Goal: Contribute content: Contribute content

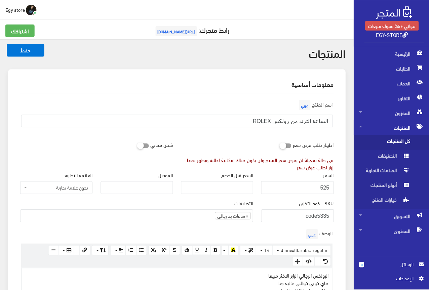
scroll to position [101, 0]
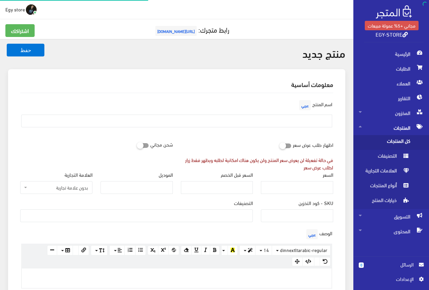
select select
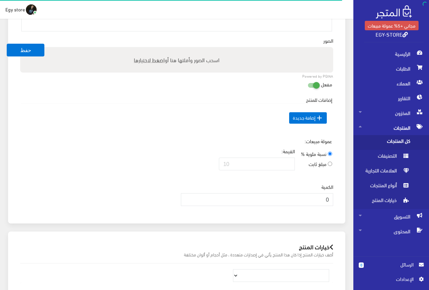
scroll to position [269, 0]
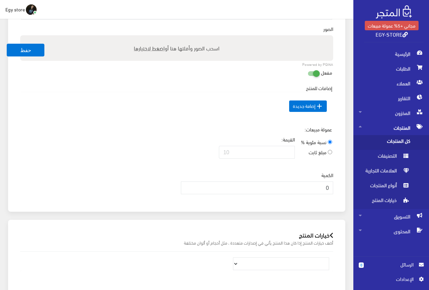
click at [144, 51] on span "اضغط لاختيارها" at bounding box center [149, 48] width 31 height 10
click at [144, 37] on input "اسحب الصور وأفلتها هنا أو اضغط لاختيارها" at bounding box center [176, 36] width 313 height 2
click at [149, 46] on span "اضغط لاختيارها" at bounding box center [149, 48] width 31 height 10
click at [149, 37] on input "اسحب الصور وأفلتها هنا أو اضغط لاختيارها" at bounding box center [176, 36] width 313 height 2
type input "C:\fakepath\5336.jpeg"
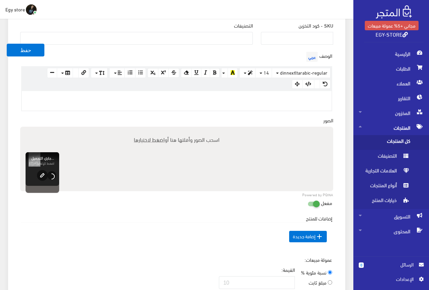
scroll to position [168, 0]
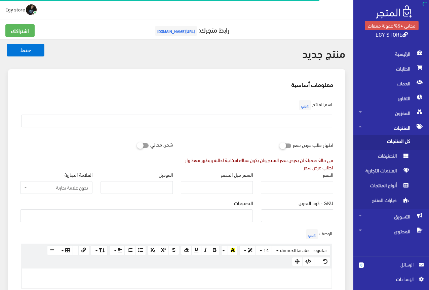
select select
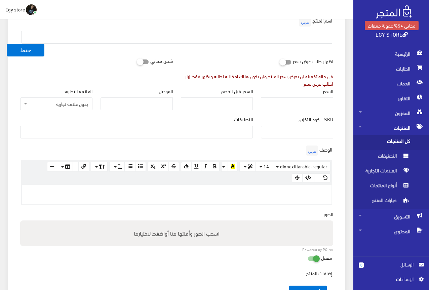
scroll to position [135, 0]
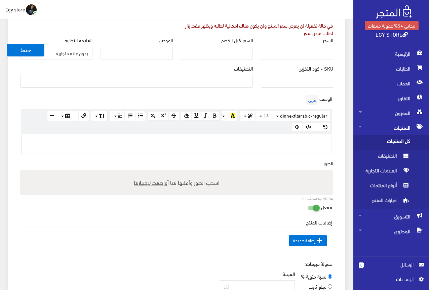
click at [154, 180] on span "اضغط لاختيارها" at bounding box center [149, 183] width 31 height 10
click at [154, 172] on input "اسحب الصور وأفلتها هنا أو اضغط لاختيارها" at bounding box center [176, 171] width 313 height 2
type input "C:\fakepath\5336.jpeg"
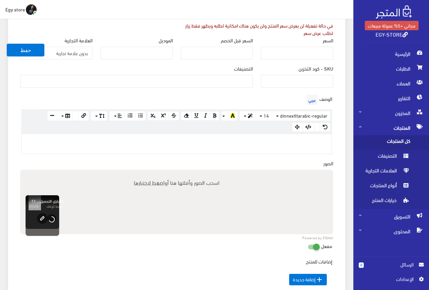
paste div
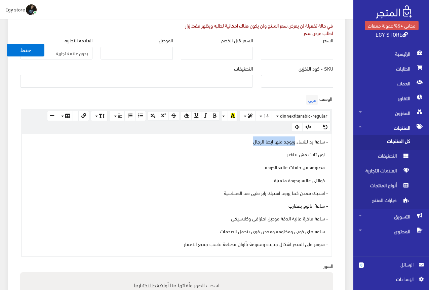
drag, startPoint x: 296, startPoint y: 142, endPoint x: 253, endPoint y: 140, distance: 42.4
click at [253, 140] on p "- ساعة يد للنساء ويوجد منها ايضا للرجال" at bounding box center [176, 141] width 303 height 7
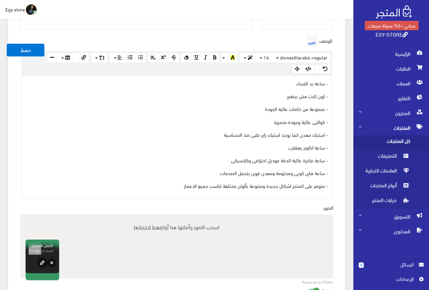
scroll to position [202, 0]
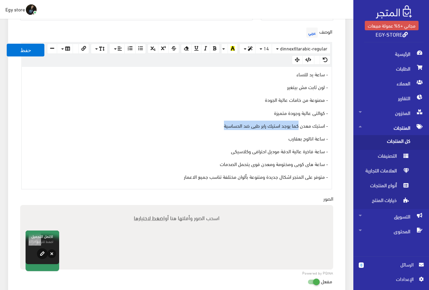
drag, startPoint x: 300, startPoint y: 125, endPoint x: 222, endPoint y: 123, distance: 77.4
click at [222, 123] on p "- استيك معدن كما يوجد استيك رابر طبى ضد الحساسية" at bounding box center [176, 125] width 303 height 7
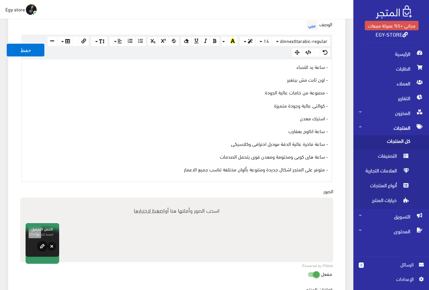
scroll to position [168, 0]
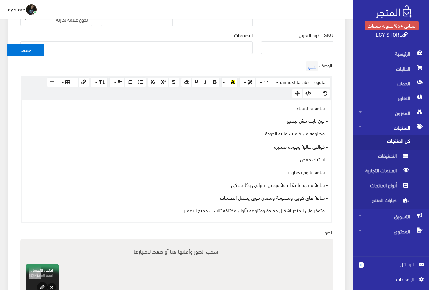
click at [170, 211] on p "- متوفر على المتجر اشكال جديدة ومتنوعة بألوان مختلفة تناسب جميع الاعمار" at bounding box center [176, 210] width 303 height 7
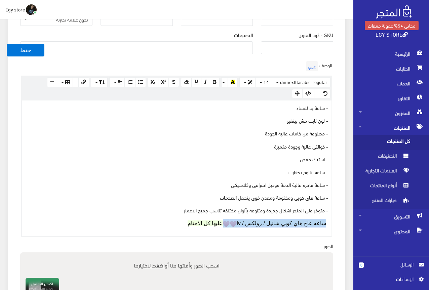
drag, startPoint x: 221, startPoint y: 222, endPoint x: 235, endPoint y: 223, distance: 13.8
click at [235, 223] on p "- ساعه عاج هاي كوبي شانيل / رولكس / lv عليها كل الاختام" at bounding box center [176, 223] width 303 height 8
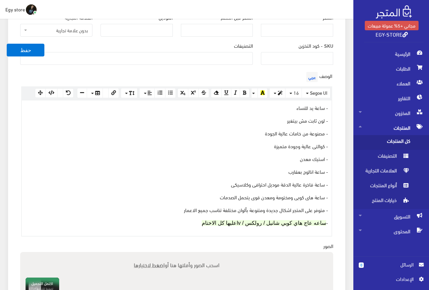
click at [174, 222] on p "- ساعه عاج هاي كوبي شانيل / رولكس / lv عليها كل الاختام" at bounding box center [176, 223] width 303 height 8
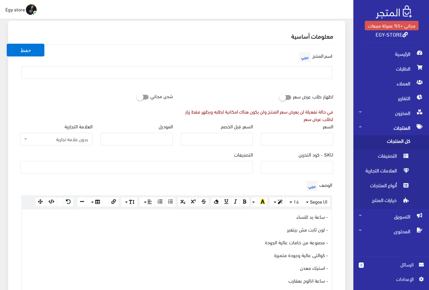
scroll to position [23, 0]
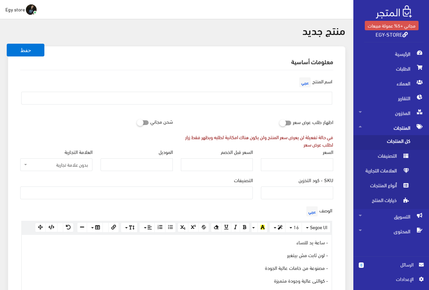
click at [127, 271] on p "- مصنوعة من خامات عالية الجودة" at bounding box center [176, 267] width 303 height 7
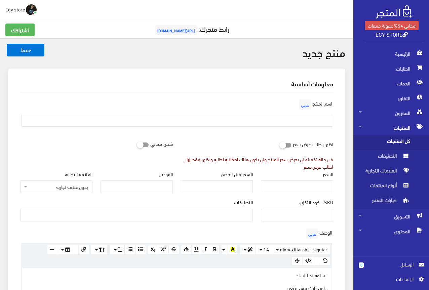
scroll to position [0, 0]
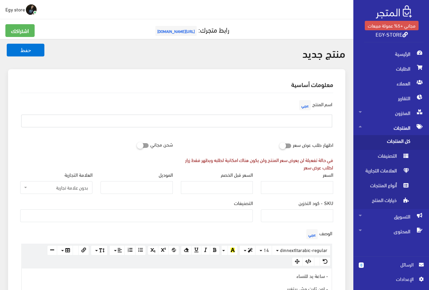
click at [311, 117] on input "text" at bounding box center [176, 121] width 311 height 13
type input "ساعة هاى كوبى عاج للنساء"
click at [307, 193] on input "السعر" at bounding box center [297, 187] width 72 height 13
type input "450"
click at [243, 216] on ul at bounding box center [137, 215] width 232 height 11
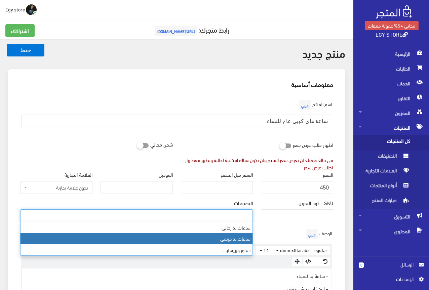
select select "28"
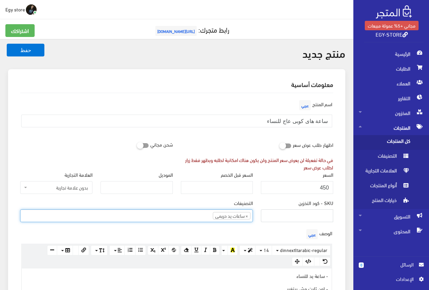
click at [307, 216] on input "SKU - كود التخزين" at bounding box center [297, 216] width 72 height 13
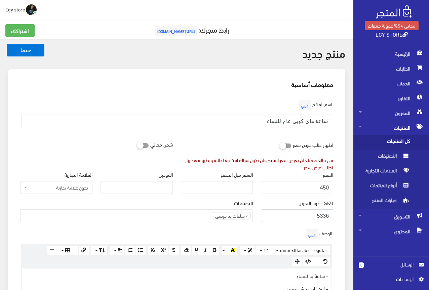
type input "5336"
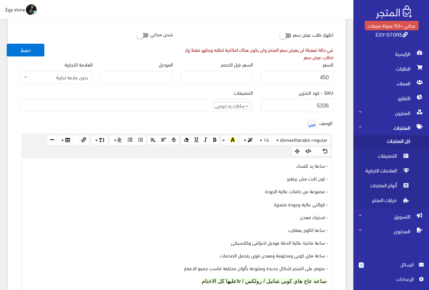
scroll to position [168, 0]
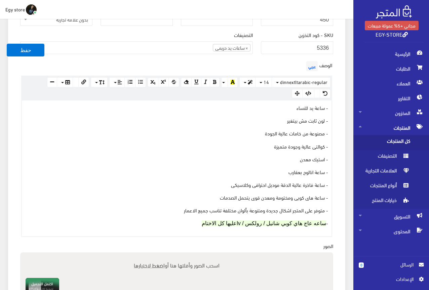
drag, startPoint x: 189, startPoint y: 223, endPoint x: 351, endPoint y: 127, distance: 188.9
click at [351, 131] on div "منتج جديد حفظ معلومات أساسية اسم المنتج عربي" at bounding box center [177, 249] width 354 height 756
drag, startPoint x: 351, startPoint y: 127, endPoint x: 352, endPoint y: 109, distance: 17.5
click at [352, 110] on div "منتج جديد حفظ معلومات أساسية اسم المنتج عربي" at bounding box center [177, 249] width 354 height 756
click at [352, 109] on div "منتج جديد حفظ معلومات أساسية اسم المنتج عربي" at bounding box center [177, 249] width 354 height 756
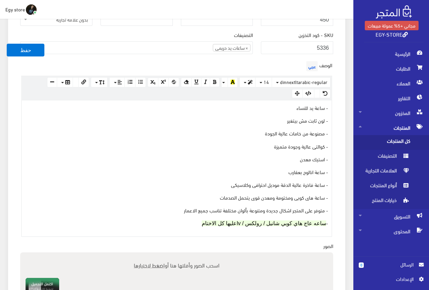
click at [352, 109] on div "منتج جديد حفظ معلومات أساسية اسم المنتج عربي" at bounding box center [177, 249] width 354 height 756
drag, startPoint x: 174, startPoint y: 228, endPoint x: 353, endPoint y: 105, distance: 217.9
click at [353, 105] on div "منتج جديد حفظ معلومات أساسية اسم المنتج عربي" at bounding box center [177, 249] width 354 height 756
drag, startPoint x: 180, startPoint y: 215, endPoint x: 332, endPoint y: 106, distance: 187.4
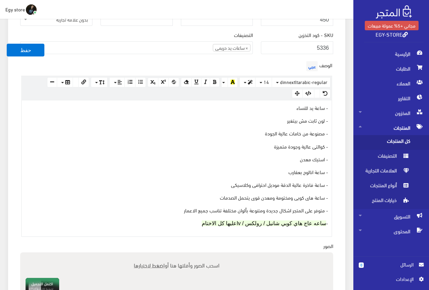
click at [332, 106] on div "- ساعة يد للنساء - لون ثابت مش بيتغير - مصنوعة من خامات عالية الجودة - كوالتى ع…" at bounding box center [177, 169] width 310 height 136
copy div "- ساعة يد للنساء - لون ثابت مش بيتغير - مصنوعة من خامات عالية الجودة - كوالتى ع…"
click at [184, 139] on div "- ساعة يد للنساء - لون ثابت مش بيتغير - مصنوعة من خامات عالية الجودة - كوالتى ع…" at bounding box center [177, 169] width 310 height 136
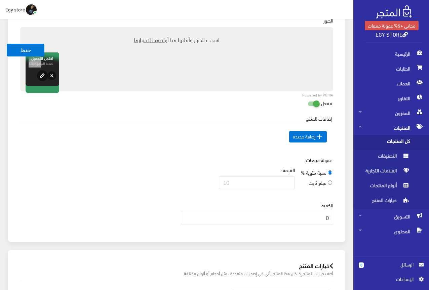
scroll to position [404, 0]
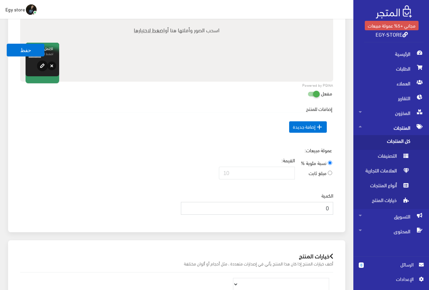
drag, startPoint x: 325, startPoint y: 208, endPoint x: 341, endPoint y: 208, distance: 15.8
type input "1000"
click at [94, 150] on div "عمولة مبيعات: نسبة مئوية % مبلغ ثابت القيمة:" at bounding box center [176, 166] width 321 height 38
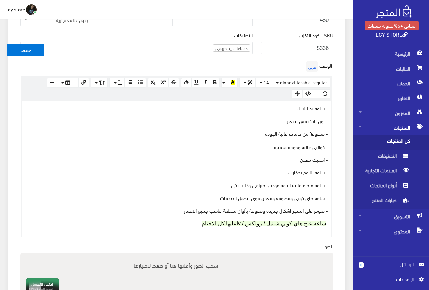
scroll to position [269, 0]
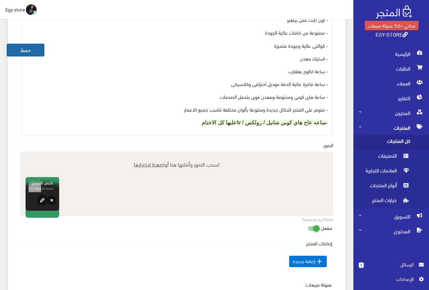
click at [19, 51] on button "حفظ" at bounding box center [26, 50] width 38 height 13
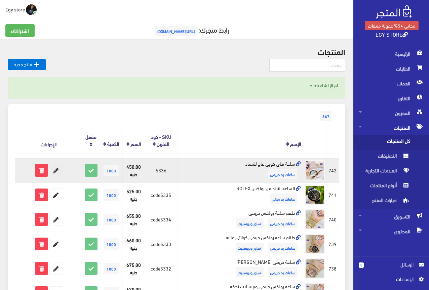
click at [58, 172] on icon at bounding box center [56, 171] width 12 height 12
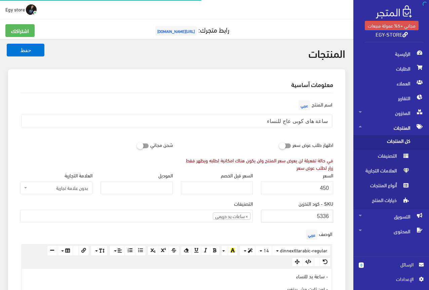
click at [313, 219] on input "5336" at bounding box center [297, 216] width 72 height 13
click at [328, 214] on input "5336" at bounding box center [297, 216] width 72 height 13
type input "code5336"
click at [33, 49] on button "حفظ" at bounding box center [26, 50] width 38 height 13
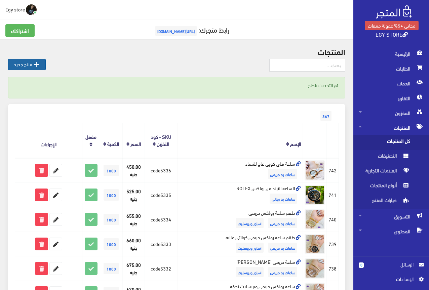
click at [18, 60] on link " منتج جديد" at bounding box center [27, 64] width 38 height 11
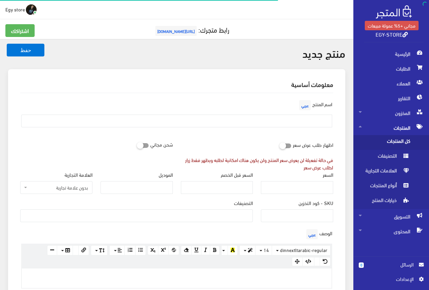
select select
click at [328, 214] on input "SKU - كود التخزين" at bounding box center [297, 216] width 72 height 13
type input "code5337"
click at [324, 191] on input "السعر" at bounding box center [297, 187] width 72 height 13
type input "455"
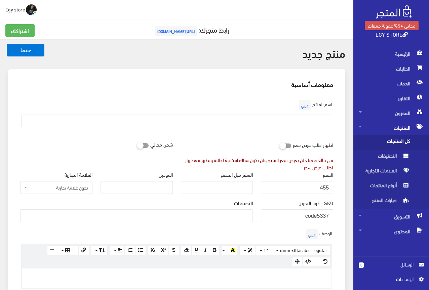
click at [221, 218] on ul at bounding box center [137, 215] width 232 height 11
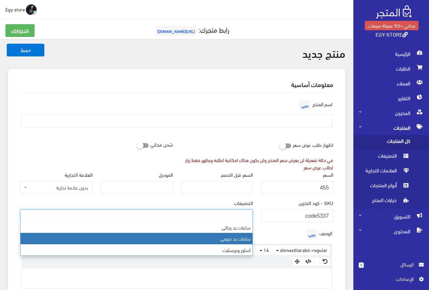
select select "28"
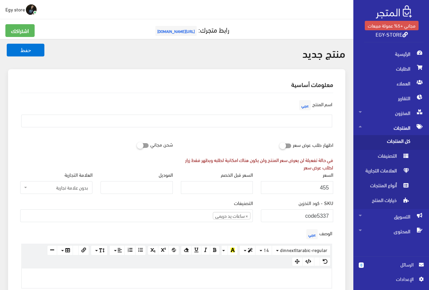
click at [232, 234] on div "الوصف عربي × Insert Image Select from files Image URL Insert Image × Insert Lin…" at bounding box center [176, 258] width 321 height 61
paste div
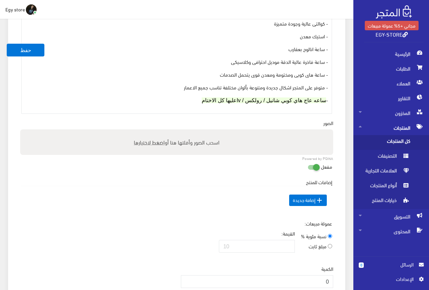
scroll to position [306, 0]
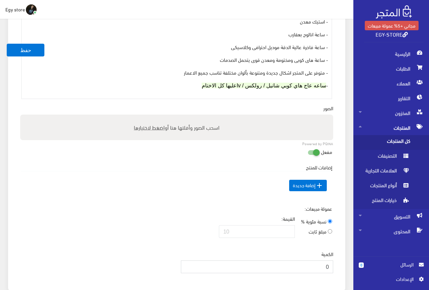
drag, startPoint x: 313, startPoint y: 263, endPoint x: 338, endPoint y: 266, distance: 24.7
click at [338, 266] on div "اسم المنتج عربي اظهار طلب عرض سعر في حالة تفعيلة لن يعرض سعر المنتج ولن يكون هن…" at bounding box center [177, 35] width 324 height 497
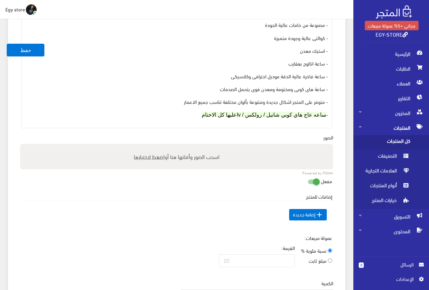
scroll to position [172, 0]
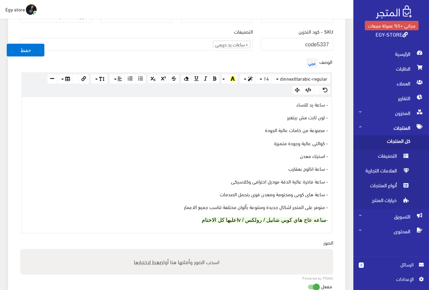
type input "1000"
click at [154, 261] on span "اضغط لاختيارها" at bounding box center [149, 262] width 31 height 10
click at [154, 251] on input "اسحب الصور وأفلتها هنا أو اضغط لاختيارها" at bounding box center [176, 250] width 313 height 2
type input "C:\fakepath\5337.jpeg"
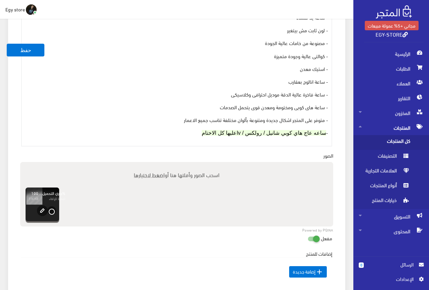
scroll to position [273, 0]
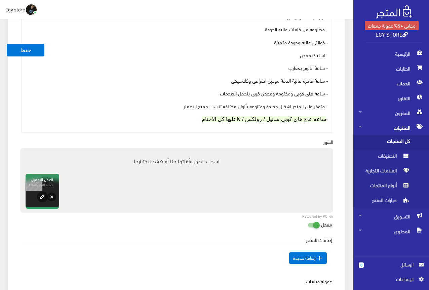
click at [42, 181] on div at bounding box center [43, 191] width 34 height 34
click at [37, 192] on button "edit" at bounding box center [42, 197] width 11 height 11
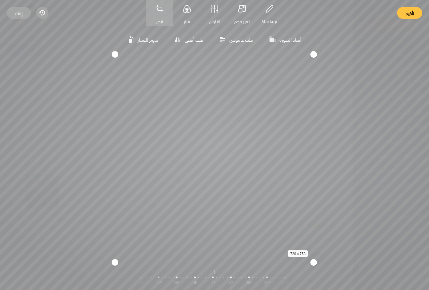
click at [419, 14] on button "تأكيد" at bounding box center [409, 13] width 25 height 12
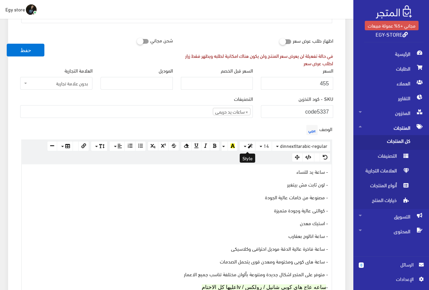
scroll to position [3, 0]
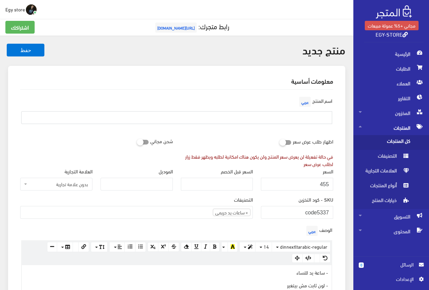
click at [293, 120] on input "text" at bounding box center [176, 117] width 311 height 13
click at [78, 152] on div "شحن مجاني" at bounding box center [96, 151] width 161 height 33
click at [275, 115] on input "ساعة يد حريمى من ver" at bounding box center [176, 117] width 311 height 13
type input "ساعة يد حريمى من versus"
click at [260, 142] on div "اظهار طلب عرض سعر في حالة تفعيلة لن يعرض سعر المنتج ولن يكون هناك امكانية لطلبه…" at bounding box center [257, 151] width 161 height 33
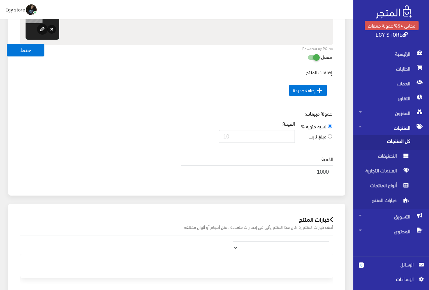
scroll to position [441, 0]
click at [34, 54] on button "حفظ" at bounding box center [26, 50] width 38 height 13
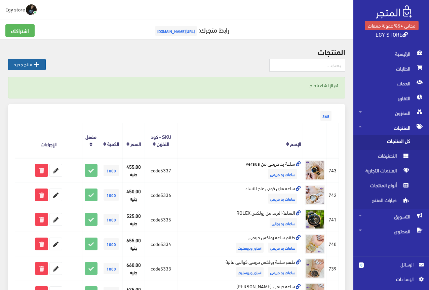
click at [23, 62] on link " منتج جديد" at bounding box center [27, 64] width 38 height 11
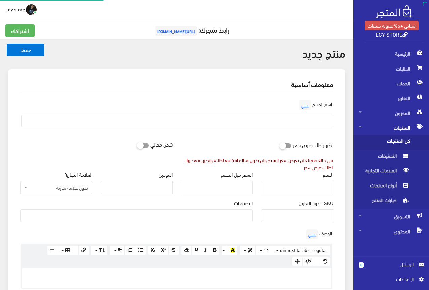
select select
click at [305, 214] on input "SKU - كود التخزين" at bounding box center [297, 216] width 72 height 13
type input "code5338"
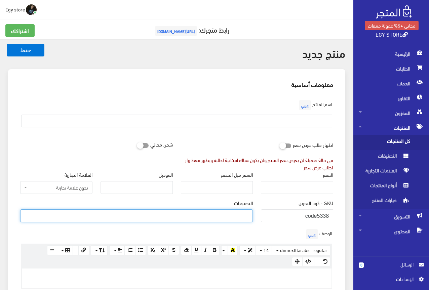
click at [229, 218] on ul at bounding box center [137, 215] width 232 height 11
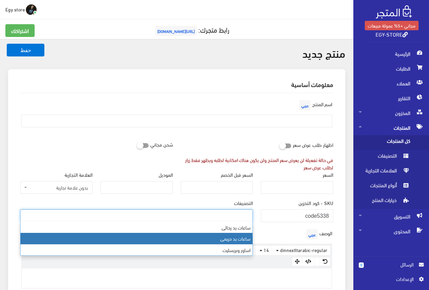
select select "28"
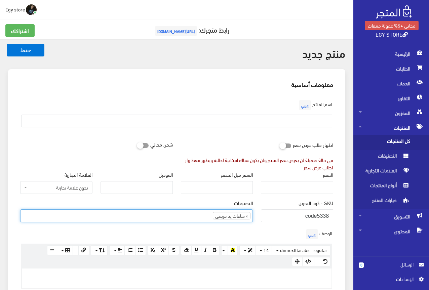
scroll to position [8, 0]
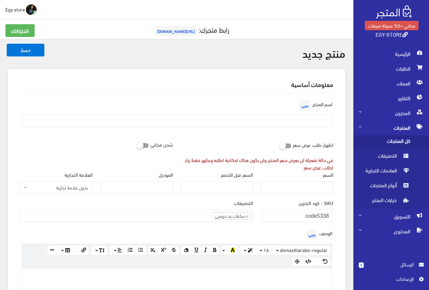
paste div
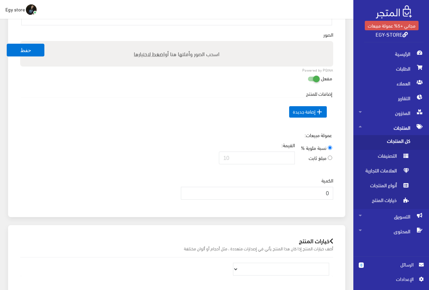
scroll to position [407, 0]
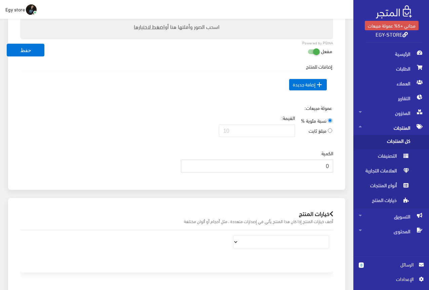
drag, startPoint x: 313, startPoint y: 169, endPoint x: 348, endPoint y: 170, distance: 34.7
type input "1000"
click at [121, 86] on td " إضافة جديدة" at bounding box center [176, 84] width 311 height 29
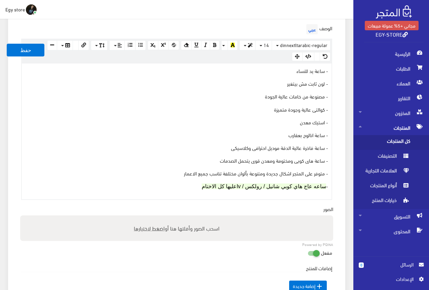
scroll to position [172, 0]
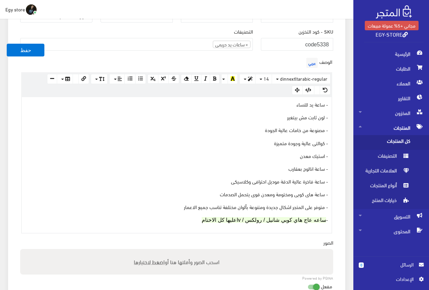
click at [140, 260] on span "اضغط لاختيارها" at bounding box center [149, 262] width 31 height 10
click at [140, 251] on input "اسحب الصور وأفلتها هنا أو اضغط لاختيارها" at bounding box center [176, 250] width 313 height 2
type input "C:\fakepath\5338.jpeg"
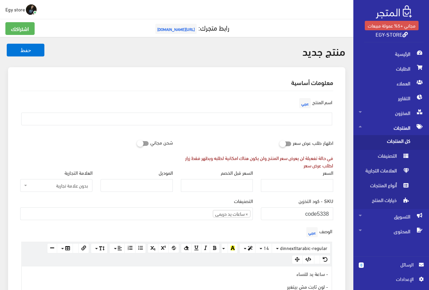
scroll to position [0, 0]
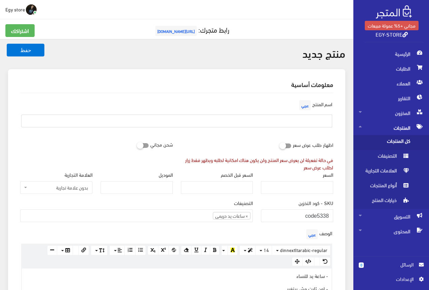
click at [284, 124] on input "text" at bounding box center [176, 121] width 311 height 13
type input "ساعة يد للنساء من vl"
click at [255, 136] on div "اسم المنتج عربي ساعة يد للنساء من vl" at bounding box center [176, 119] width 321 height 40
click at [325, 187] on input "السعر" at bounding box center [297, 187] width 72 height 13
type input "470"
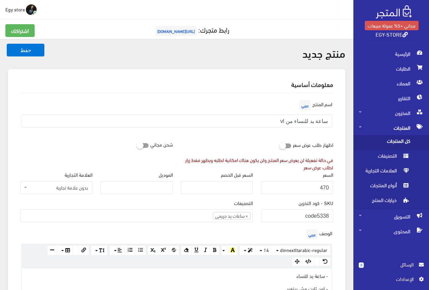
click at [275, 172] on div "السعر 470" at bounding box center [297, 182] width 72 height 23
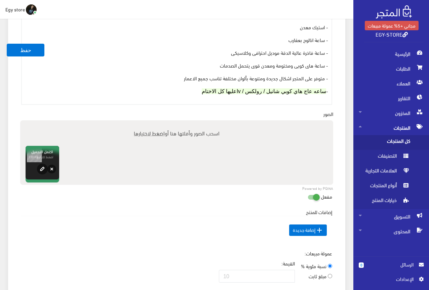
scroll to position [269, 0]
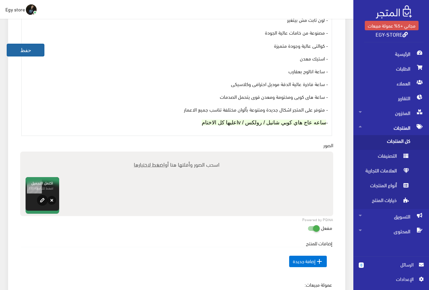
click at [32, 49] on button "حفظ" at bounding box center [26, 50] width 38 height 13
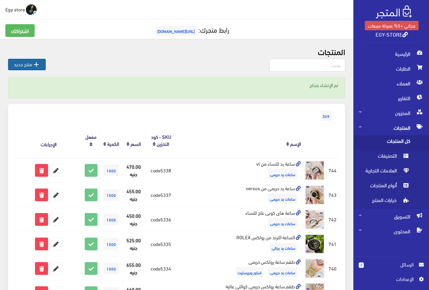
click at [38, 65] on icon "" at bounding box center [36, 65] width 8 height 8
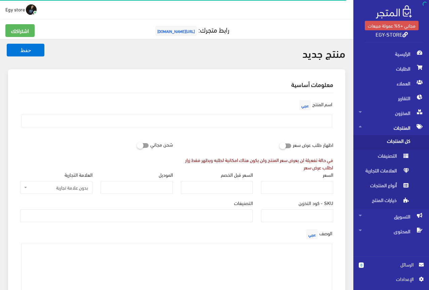
select select
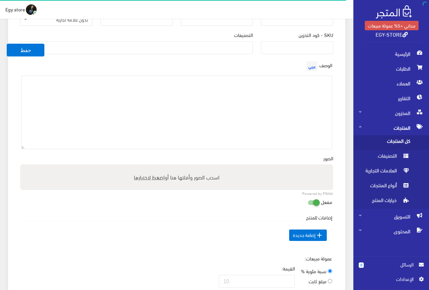
scroll to position [168, 0]
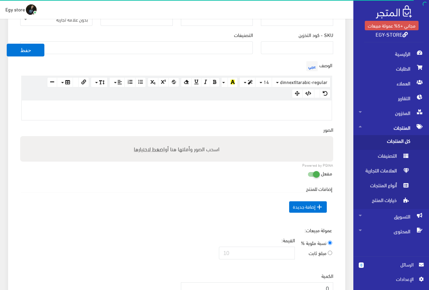
click at [151, 151] on span "اضغط لاختيارها" at bounding box center [149, 149] width 31 height 10
click at [151, 138] on input "اسحب الصور وأفلتها هنا أو اضغط لاختيارها" at bounding box center [176, 137] width 313 height 2
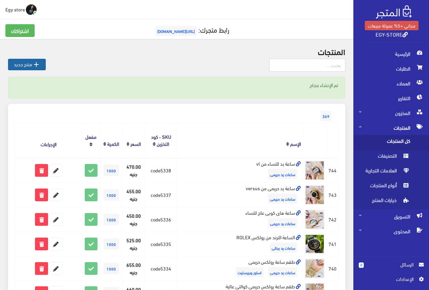
click at [24, 67] on link " منتج جديد" at bounding box center [27, 64] width 38 height 11
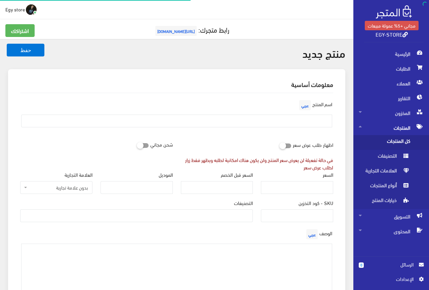
select select
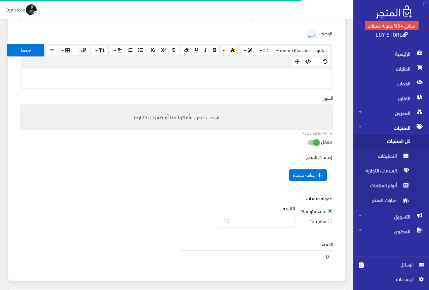
scroll to position [202, 0]
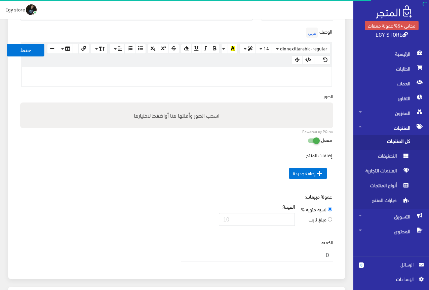
click at [143, 113] on span "اضغط لاختيارها" at bounding box center [149, 115] width 31 height 10
click at [143, 105] on input "اسحب الصور وأفلتها هنا أو اضغط لاختيارها" at bounding box center [176, 104] width 313 height 2
type input "C:\fakepath\5339.jpeg"
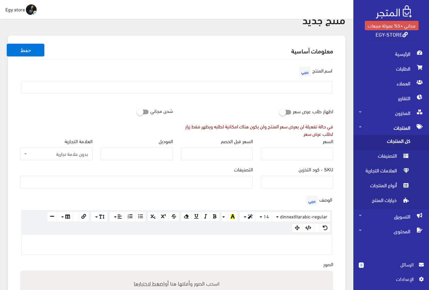
scroll to position [0, 0]
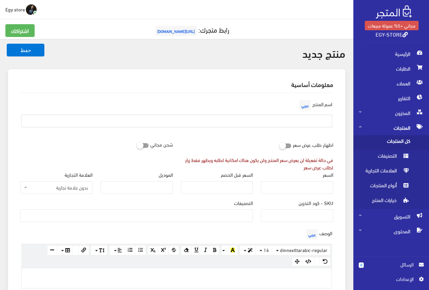
click at [293, 123] on input "text" at bounding box center [176, 121] width 311 height 13
type input "s"
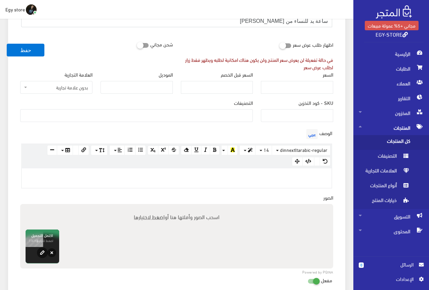
scroll to position [101, 0]
click at [42, 237] on div at bounding box center [43, 246] width 34 height 34
click at [41, 241] on div at bounding box center [43, 246] width 34 height 34
click at [41, 251] on button "edit" at bounding box center [42, 252] width 11 height 11
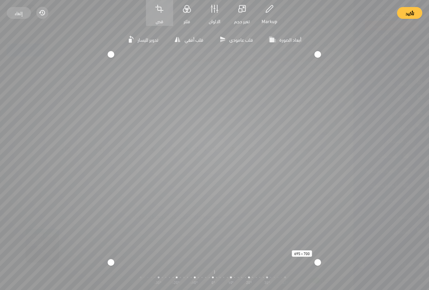
click at [410, 14] on span "تأكيد" at bounding box center [410, 13] width 9 height 12
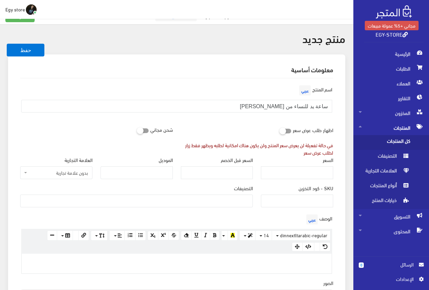
scroll to position [0, 0]
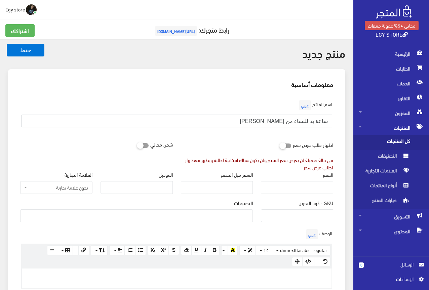
click at [275, 120] on input "ساعة يد للنساء من LOUIS VUIITON" at bounding box center [176, 121] width 311 height 13
type input "ساعة يد للنساء من LOUIS VUITTON"
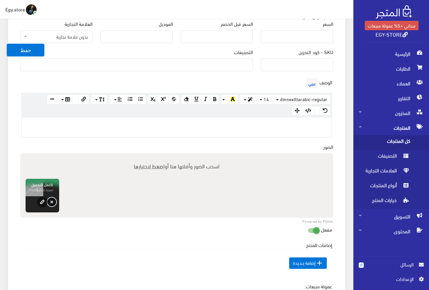
scroll to position [135, 0]
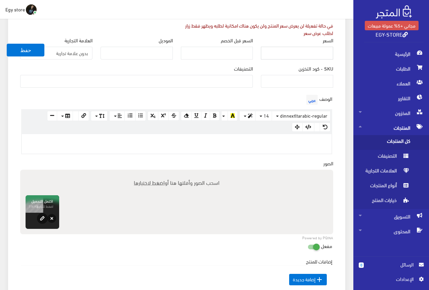
click at [319, 53] on input "السعر" at bounding box center [297, 53] width 72 height 13
click at [269, 67] on div "SKU - كود التخزين" at bounding box center [297, 76] width 72 height 23
drag, startPoint x: 324, startPoint y: 53, endPoint x: 318, endPoint y: 51, distance: 6.5
click at [318, 51] on input "765" at bounding box center [297, 53] width 72 height 13
type input "465"
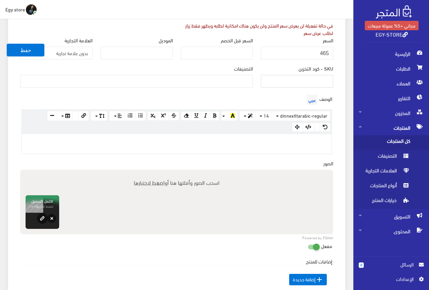
click at [287, 80] on input "SKU - كود التخزين" at bounding box center [297, 81] width 72 height 13
type input "C"
type input "code5339"
click at [229, 77] on ul at bounding box center [137, 80] width 232 height 11
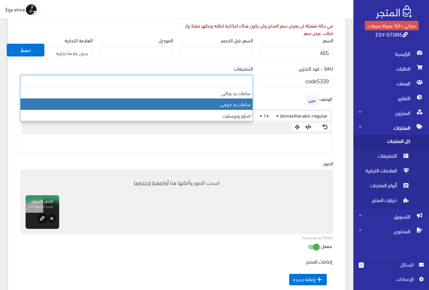
select select "28"
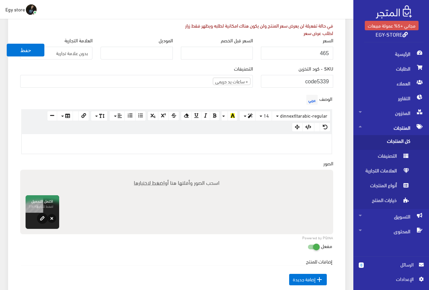
paste div
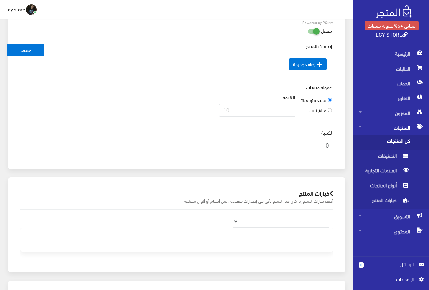
scroll to position [471, 0]
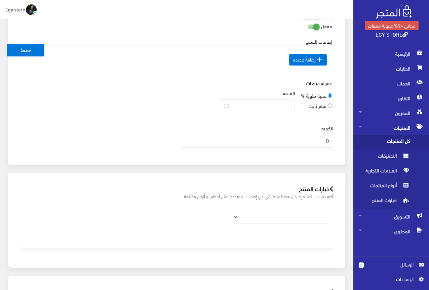
drag, startPoint x: 314, startPoint y: 141, endPoint x: 335, endPoint y: 141, distance: 21.2
click at [335, 141] on div "الكمية 0" at bounding box center [257, 139] width 161 height 28
type input "1000"
click at [98, 65] on td " إضافة جديدة" at bounding box center [176, 59] width 311 height 29
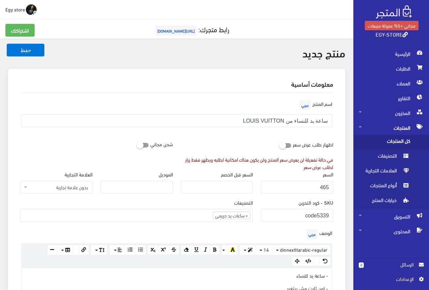
scroll to position [0, 0]
click at [23, 51] on button "حفظ" at bounding box center [26, 50] width 38 height 13
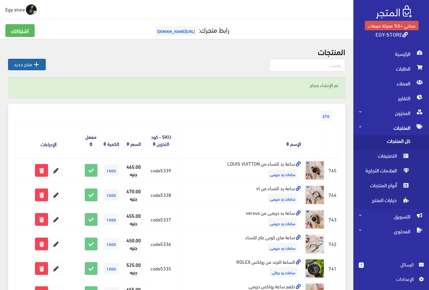
click at [23, 59] on link " منتج جديد" at bounding box center [27, 64] width 38 height 11
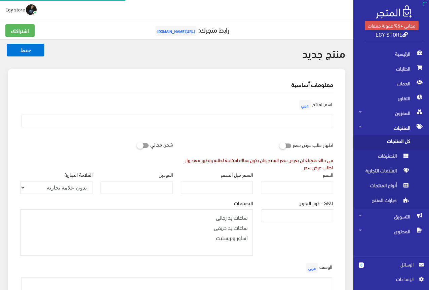
select select
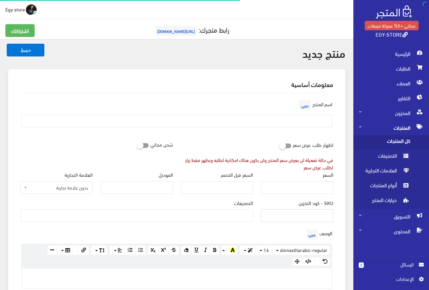
click at [309, 212] on input "SKU - كود التخزين" at bounding box center [297, 216] width 72 height 13
type input "code5340"
click at [321, 120] on input "text" at bounding box center [176, 121] width 311 height 13
type input "s"
type input "ساعة رولكس حريمى ممتازة فائقة الجودة"
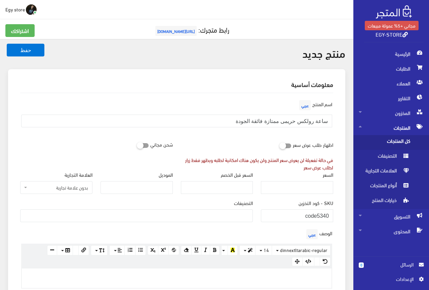
click at [242, 104] on div "اسم المنتج عربي ساعة رولكس حريمى ممتازة فائقة الجودة" at bounding box center [176, 116] width 321 height 34
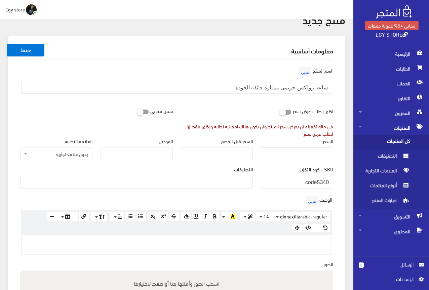
click at [314, 153] on input "السعر" at bounding box center [297, 154] width 72 height 13
type input "460"
click at [238, 182] on ul at bounding box center [137, 181] width 232 height 11
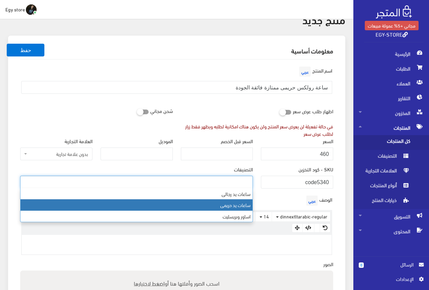
select select "28"
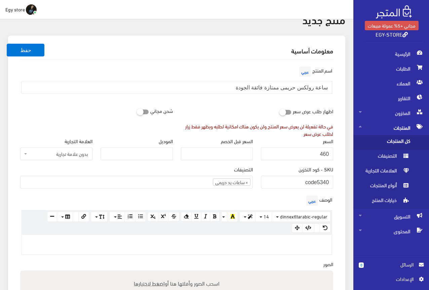
paste div
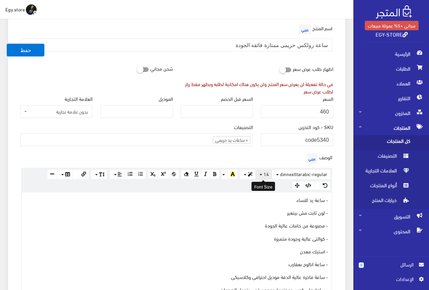
scroll to position [37, 0]
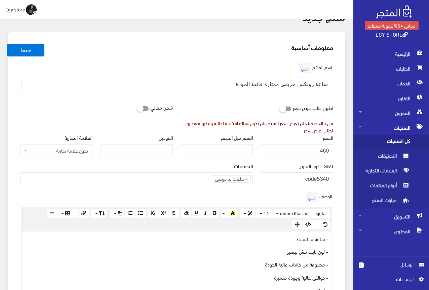
click at [260, 162] on div "السعر 460" at bounding box center [297, 148] width 80 height 28
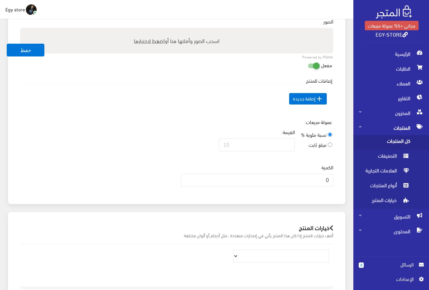
scroll to position [407, 0]
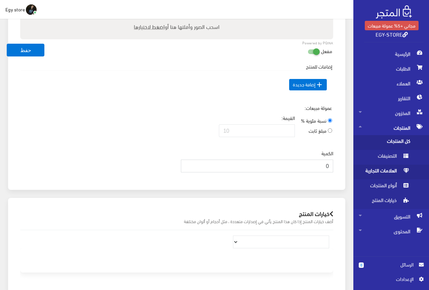
drag, startPoint x: 299, startPoint y: 165, endPoint x: 357, endPoint y: 169, distance: 58.3
type input "1000"
click at [156, 104] on div "عمولة مبيعات: نسبة مئوية % مبلغ ثابت القيمة:" at bounding box center [176, 123] width 321 height 38
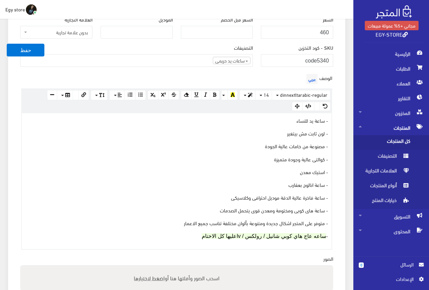
scroll to position [172, 0]
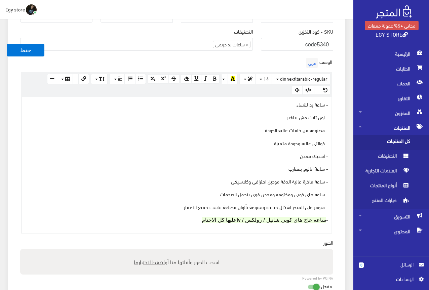
click at [155, 263] on span "اضغط لاختيارها" at bounding box center [149, 262] width 31 height 10
click at [155, 251] on input "اسحب الصور وأفلتها هنا أو اضغط لاختيارها" at bounding box center [176, 250] width 313 height 2
type input "C:\fakepath\5340.jpeg"
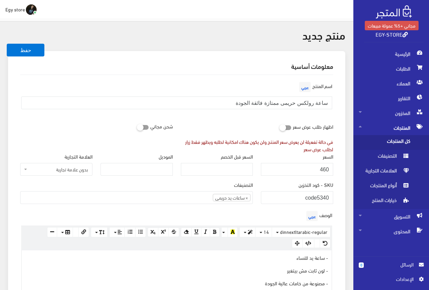
scroll to position [3, 0]
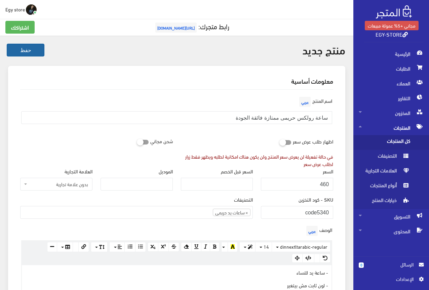
click at [30, 48] on button "حفظ" at bounding box center [26, 50] width 38 height 13
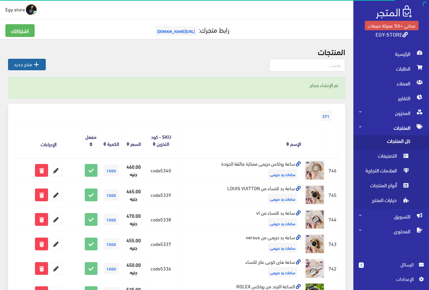
click at [29, 65] on link " منتج جديد" at bounding box center [27, 64] width 38 height 11
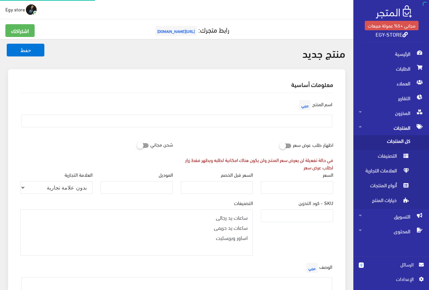
select select
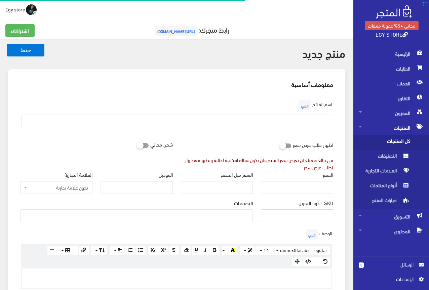
click at [326, 211] on input "SKU - كود التخزين" at bounding box center [297, 216] width 72 height 13
type input "ؤ"
type input "code5341"
click at [326, 189] on input "السعر" at bounding box center [297, 187] width 72 height 13
type input "470"
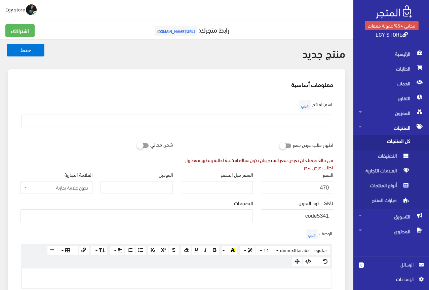
click at [231, 217] on ul at bounding box center [137, 215] width 232 height 11
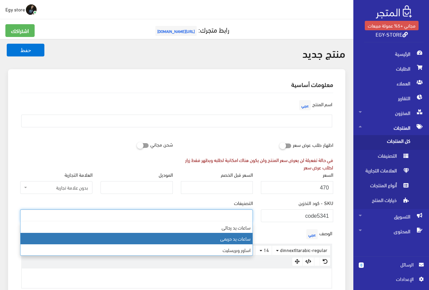
select select "28"
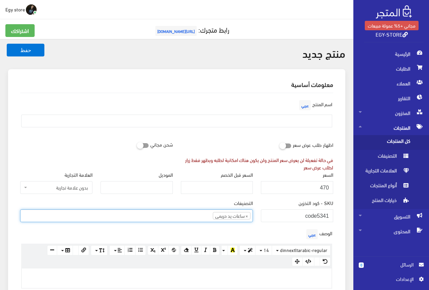
click at [239, 232] on div "الوصف عربي × Insert Image Select from files Image URL Insert Image × Insert Lin…" at bounding box center [176, 258] width 321 height 61
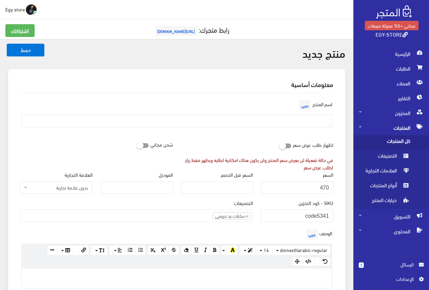
paste div
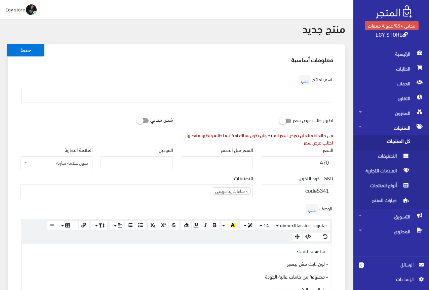
scroll to position [3, 0]
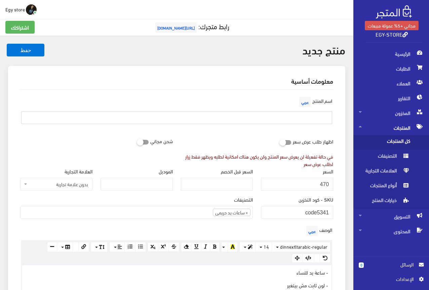
click at [293, 116] on input "text" at bounding box center [176, 117] width 311 height 13
type input "s"
type input "ساعة رولكس حريمى مينا سوداء"
click at [241, 99] on div "اسم المنتج عربي ساعة رولكس حريمى مينا سوداء" at bounding box center [176, 112] width 321 height 34
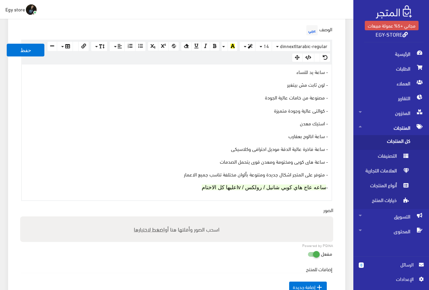
scroll to position [239, 0]
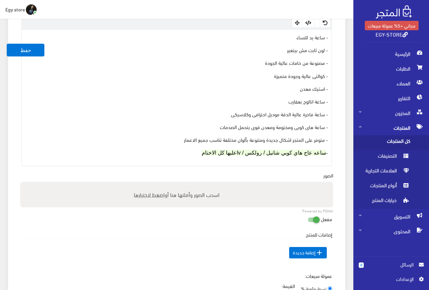
click at [142, 195] on span "اضغط لاختيارها" at bounding box center [149, 195] width 31 height 10
click at [142, 184] on input "اسحب الصور وأفلتها هنا أو اضغط لاختيارها" at bounding box center [176, 183] width 313 height 2
type input "C:\fakepath\5341.jpeg"
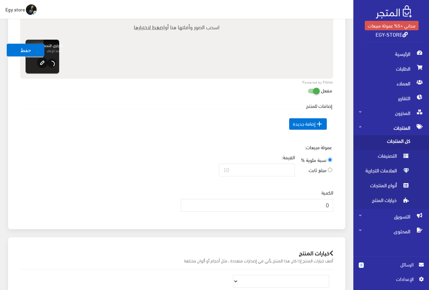
scroll to position [407, 0]
drag, startPoint x: 312, startPoint y: 201, endPoint x: 340, endPoint y: 201, distance: 28.6
type input "1000"
click at [135, 143] on div "عمولة مبيعات: نسبة مئوية % مبلغ ثابت القيمة:" at bounding box center [176, 162] width 321 height 38
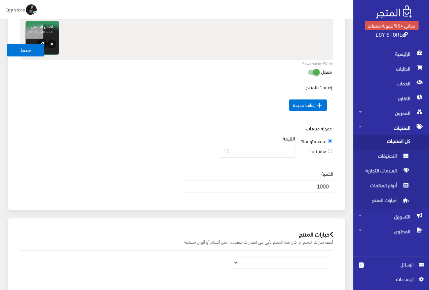
scroll to position [424, 0]
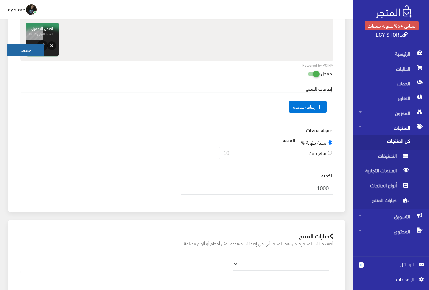
click at [14, 53] on button "حفظ" at bounding box center [26, 50] width 38 height 13
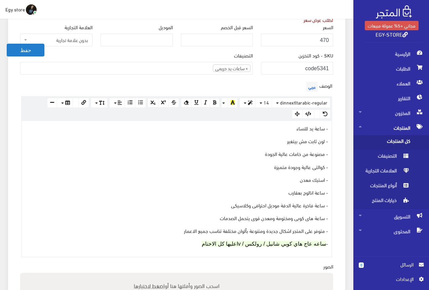
scroll to position [88, 0]
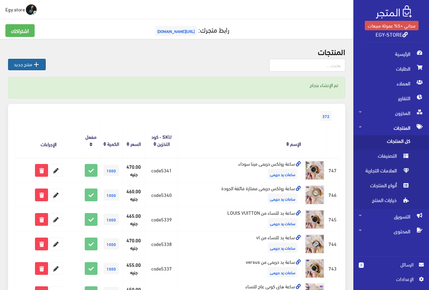
click at [24, 66] on link " منتج جديد" at bounding box center [27, 64] width 38 height 11
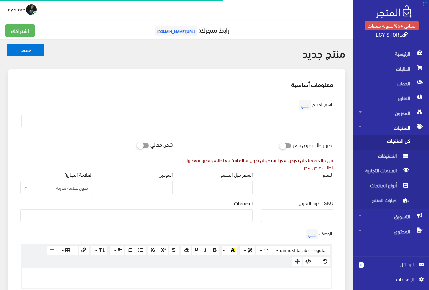
select select
click at [297, 220] on input "SKU - كود التخزين" at bounding box center [297, 216] width 72 height 13
type input "ؤ"
type input "code5342"
click at [328, 184] on input "السعر" at bounding box center [297, 187] width 72 height 13
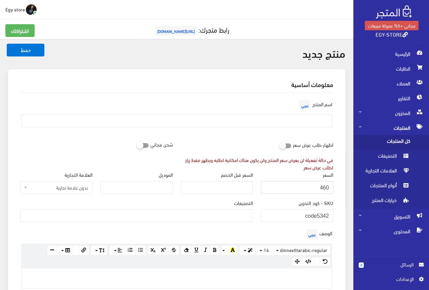
type input "460"
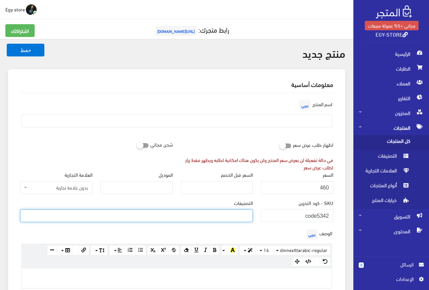
click at [232, 213] on ul at bounding box center [137, 215] width 232 height 11
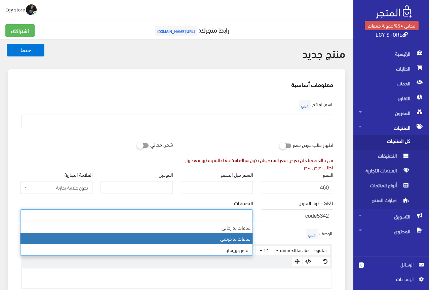
select select "28"
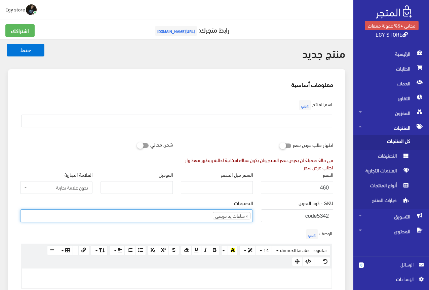
scroll to position [8, 0]
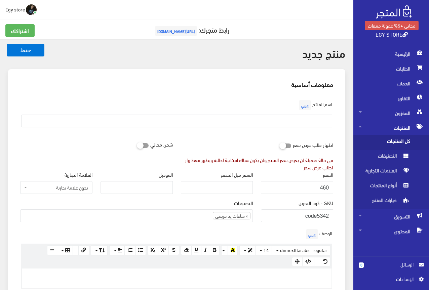
paste div
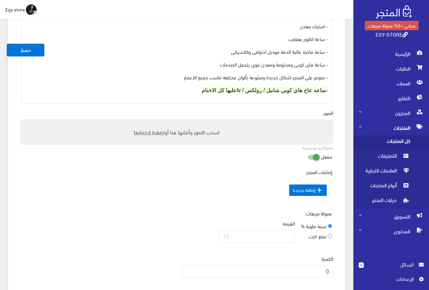
scroll to position [340, 0]
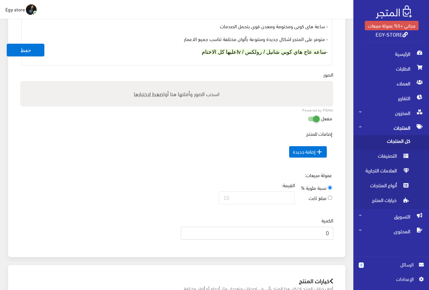
drag, startPoint x: 330, startPoint y: 232, endPoint x: 335, endPoint y: 232, distance: 4.4
click at [335, 232] on div "الكمية 0" at bounding box center [257, 231] width 161 height 28
type input "1000"
click at [174, 167] on div "إضافات للمنتج السعر الإضافي الإسم عربي" at bounding box center [176, 150] width 321 height 41
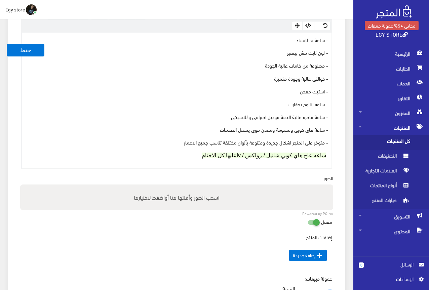
scroll to position [172, 0]
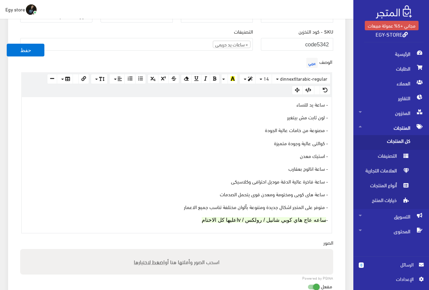
click at [155, 263] on span "اضغط لاختيارها" at bounding box center [149, 262] width 31 height 10
click at [155, 251] on input "اسحب الصور وأفلتها هنا أو اضغط لاختيارها" at bounding box center [176, 250] width 313 height 2
type input "C:\fakepath\5342.jpeg"
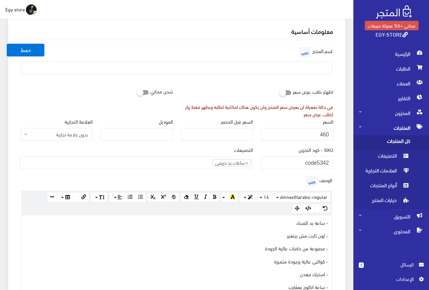
scroll to position [37, 0]
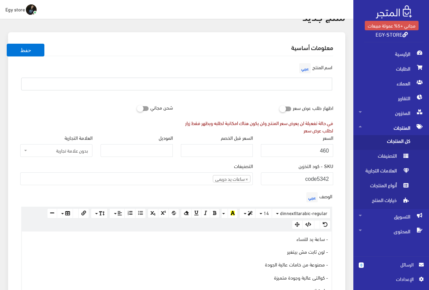
click at [308, 82] on input "text" at bounding box center [176, 84] width 311 height 13
click at [278, 85] on input "ساعة يد للنساء من شانل" at bounding box center [176, 84] width 311 height 13
type input "ساعة يد للنساء من شانيل"
click at [250, 93] on div "اسم المنتج عربي ساعة يد للنساء من شانيل" at bounding box center [176, 79] width 321 height 34
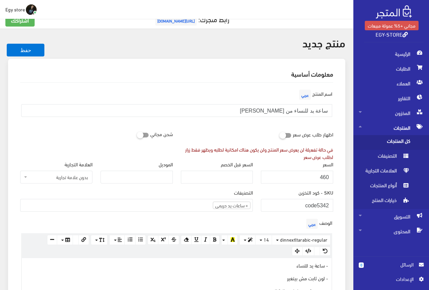
scroll to position [0, 0]
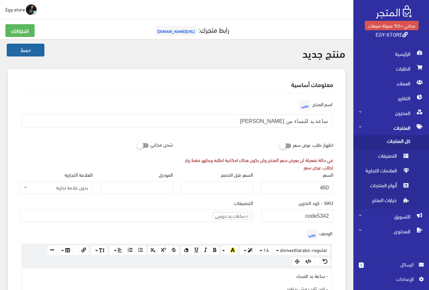
click at [34, 53] on button "حفظ" at bounding box center [26, 50] width 38 height 13
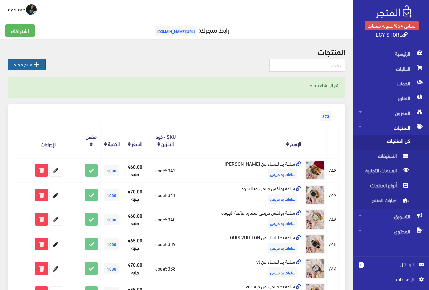
click at [40, 63] on icon "" at bounding box center [36, 65] width 8 height 8
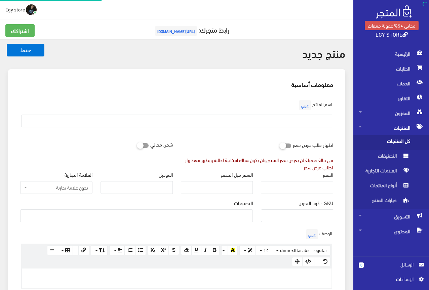
select select
click at [312, 213] on input "SKU - كود التخزين" at bounding box center [297, 216] width 72 height 13
type input "ؤ"
type input "code5343"
click at [312, 185] on input "السعر" at bounding box center [297, 187] width 72 height 13
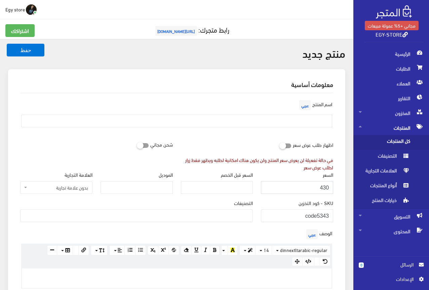
type input "430"
click at [238, 211] on ul at bounding box center [137, 215] width 232 height 11
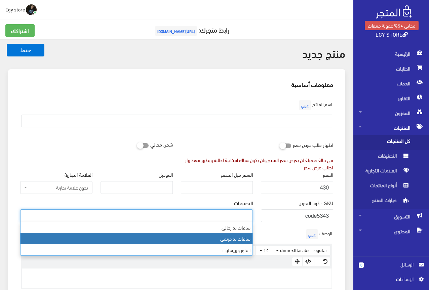
select select "28"
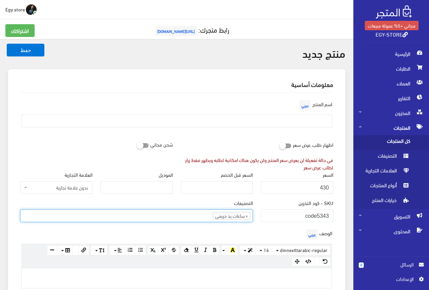
scroll to position [8, 0]
click at [243, 236] on div "الوصف عربي × Insert Image Select from files Image URL Insert Image × Insert Lin…" at bounding box center [176, 258] width 321 height 61
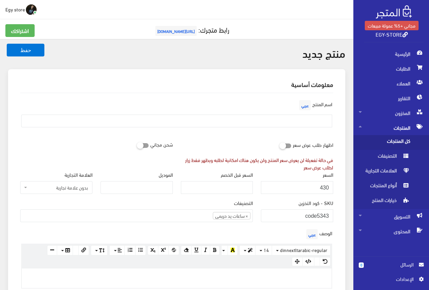
paste div
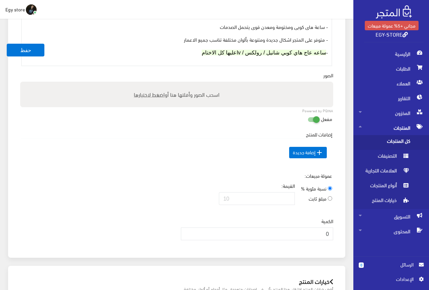
scroll to position [340, 0]
drag, startPoint x: 321, startPoint y: 238, endPoint x: 329, endPoint y: 238, distance: 7.7
click at [329, 238] on input "0" at bounding box center [257, 233] width 153 height 13
type input "1000"
click at [183, 162] on td " إضافة جديدة" at bounding box center [176, 152] width 311 height 29
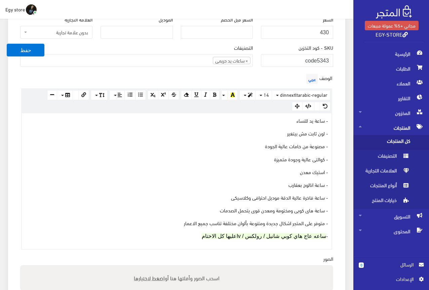
scroll to position [172, 0]
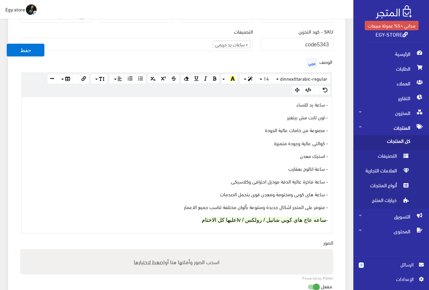
click at [145, 262] on span "اضغط لاختيارها" at bounding box center [149, 262] width 31 height 10
click at [145, 251] on input "اسحب الصور وأفلتها هنا أو اضغط لاختيارها" at bounding box center [176, 250] width 313 height 2
type input "C:\fakepath\5343.jpeg"
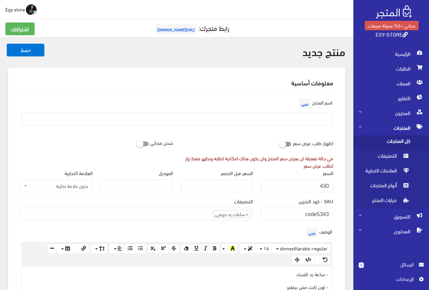
scroll to position [0, 0]
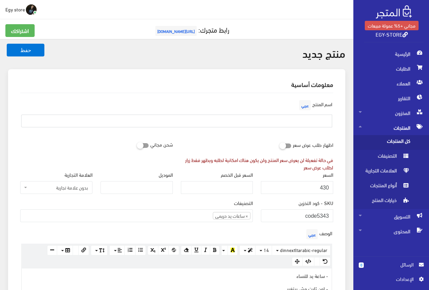
click at [276, 123] on input "text" at bounding box center [176, 121] width 311 height 13
type input "s"
type input "ساعة حريمى كوالتى ممتازة من رولكس"
click at [236, 104] on div "اسم المنتج عربي ساعة حريمى كوالتى ممتازة من رولكس" at bounding box center [176, 116] width 321 height 34
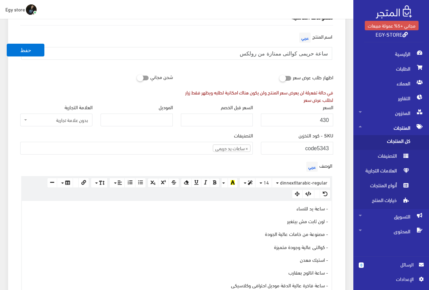
scroll to position [67, 0]
click at [30, 54] on button "حفظ" at bounding box center [26, 50] width 38 height 13
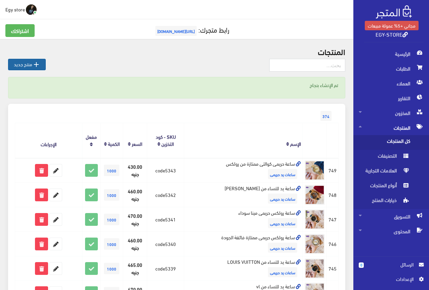
click at [28, 66] on link " منتج جديد" at bounding box center [27, 64] width 38 height 11
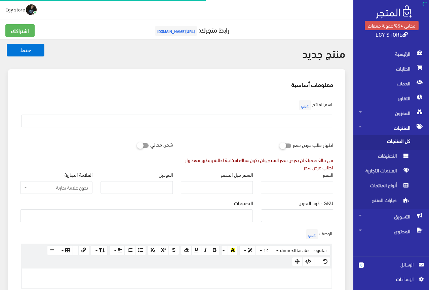
select select
click at [304, 214] on input "SKU - كود التخزين" at bounding box center [297, 216] width 72 height 13
type input "ؤ"
type input "code5344"
click at [238, 214] on ul at bounding box center [137, 215] width 232 height 11
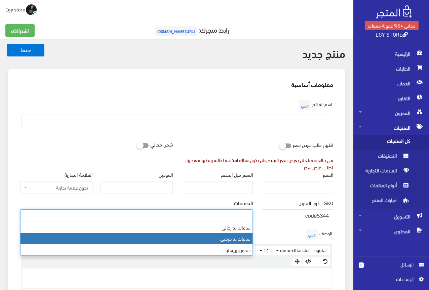
select select "28"
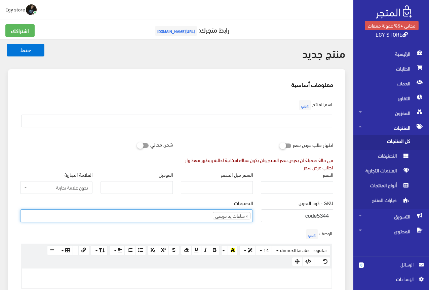
click at [319, 188] on input "السعر" at bounding box center [297, 187] width 72 height 13
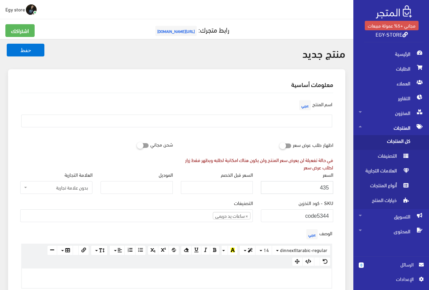
type input "435"
paste div
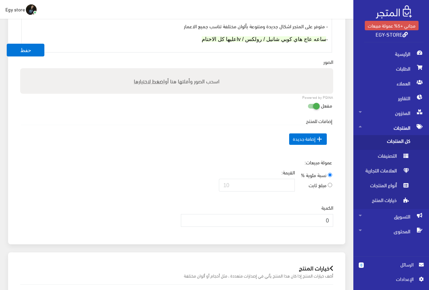
scroll to position [374, 0]
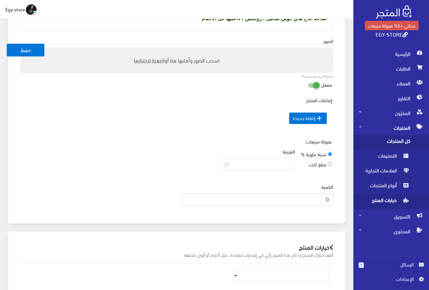
drag, startPoint x: 321, startPoint y: 200, endPoint x: 354, endPoint y: 201, distance: 32.6
click at [354, 201] on div "مجاني +5% عمولة مبيعات EGY-STORE الرئيسية" at bounding box center [214, 14] width 429 height 777
type input "1000"
click at [200, 161] on div "عمولة مبيعات: نسبة مئوية % مبلغ ثابت القيمة:" at bounding box center [176, 157] width 321 height 38
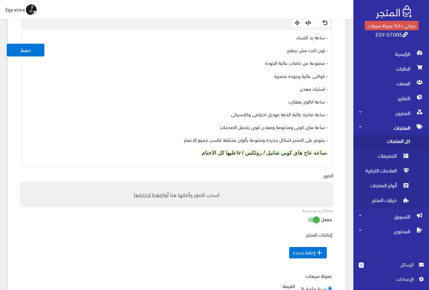
scroll to position [172, 0]
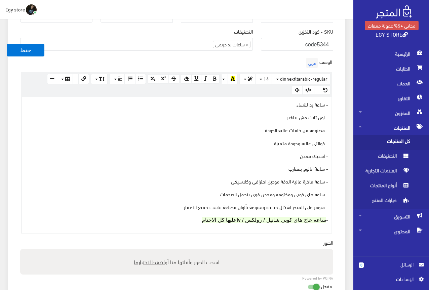
click at [149, 265] on span "اضغط لاختيارها" at bounding box center [149, 262] width 31 height 10
click at [149, 251] on input "اسحب الصور وأفلتها هنا أو اضغط لاختيارها" at bounding box center [176, 250] width 313 height 2
type input "C:\fakepath\5344.jpeg"
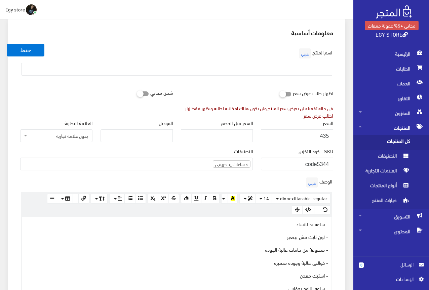
scroll to position [37, 0]
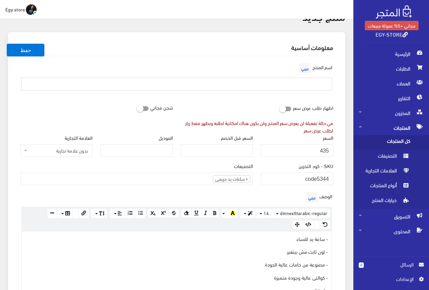
click at [292, 83] on input "text" at bounding box center [176, 84] width 311 height 13
type input "s"
type input "ساعة معدن للنساء من rolex"
click at [218, 64] on div "اسم المنتج عربي ساعة معدن للنساء من rolex" at bounding box center [176, 79] width 321 height 34
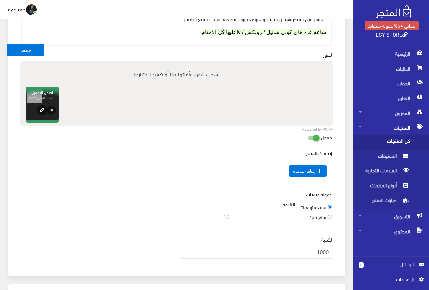
scroll to position [340, 0]
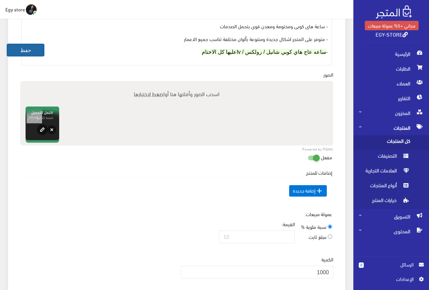
click at [20, 54] on button "حفظ" at bounding box center [26, 50] width 38 height 13
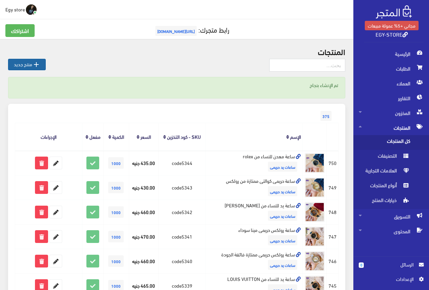
click at [31, 66] on link " منتج جديد" at bounding box center [27, 64] width 38 height 11
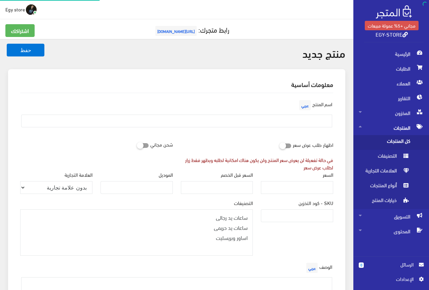
select select
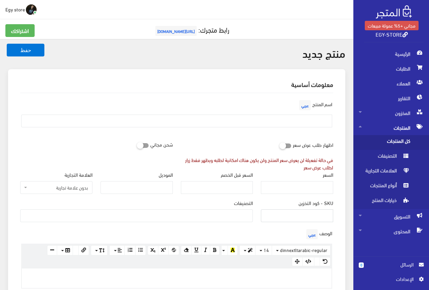
click at [304, 215] on input "SKU - كود التخزين" at bounding box center [297, 216] width 72 height 13
type input "code5345"
click at [321, 191] on input "السعر" at bounding box center [297, 187] width 72 height 13
type input "440"
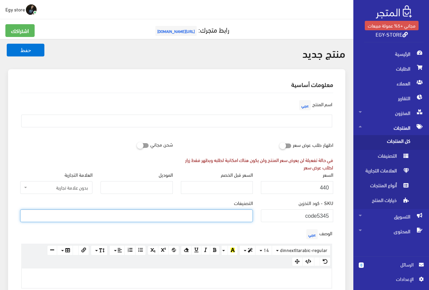
click at [228, 210] on ul at bounding box center [137, 215] width 232 height 11
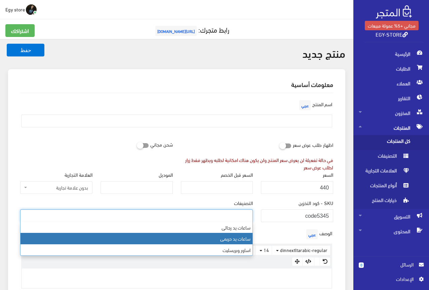
select select "28"
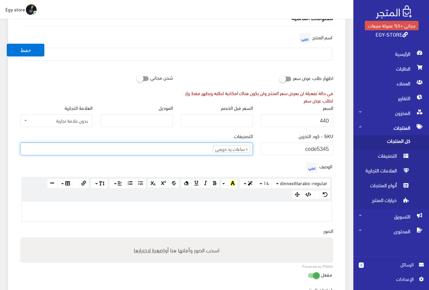
scroll to position [67, 0]
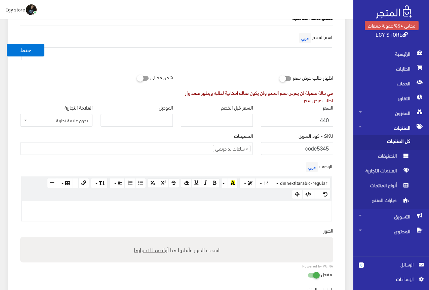
paste div
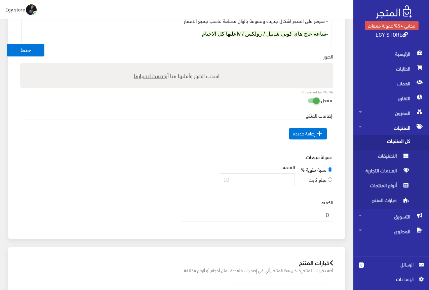
scroll to position [374, 0]
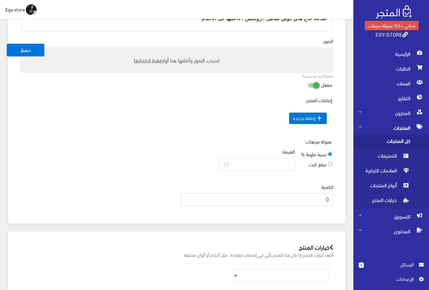
drag, startPoint x: 306, startPoint y: 197, endPoint x: 347, endPoint y: 199, distance: 40.8
drag, startPoint x: 323, startPoint y: 197, endPoint x: 331, endPoint y: 198, distance: 8.2
click at [331, 198] on input "0" at bounding box center [257, 200] width 153 height 13
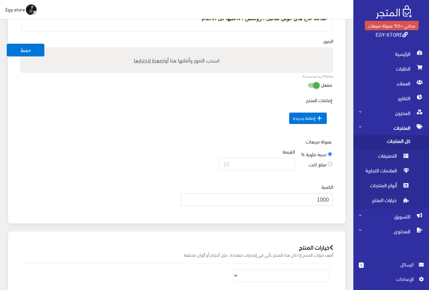
type input "1000"
click at [139, 136] on div "إضافات للمنتج السعر الإضافي الإسم عربي" at bounding box center [176, 117] width 321 height 41
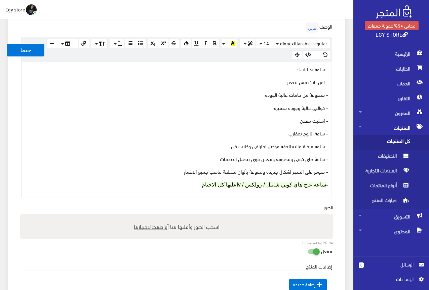
scroll to position [172, 0]
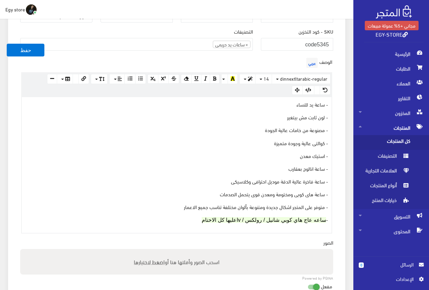
click at [141, 261] on span "اضغط لاختيارها" at bounding box center [149, 262] width 31 height 10
click at [141, 251] on input "اسحب الصور وأفلتها هنا أو اضغط لاختيارها" at bounding box center [176, 250] width 313 height 2
type input "C:\fakepath\5345.jpeg"
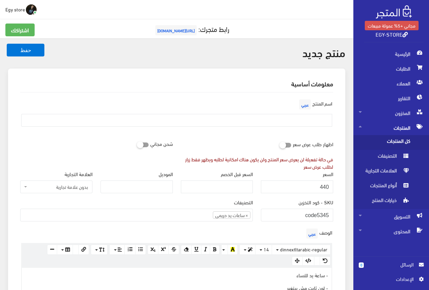
scroll to position [0, 0]
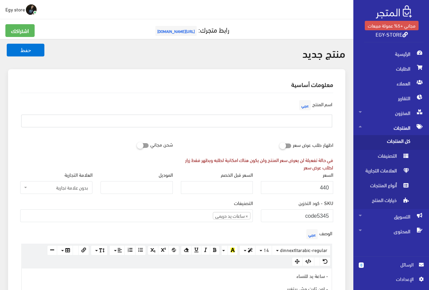
click at [312, 120] on input "text" at bounding box center [176, 121] width 311 height 13
click at [293, 121] on input "text" at bounding box center [176, 121] width 311 height 13
type input "v"
type input "ر"
type input "ساعة حريمى رولكس عالية الدقة وجودة ممتازة"
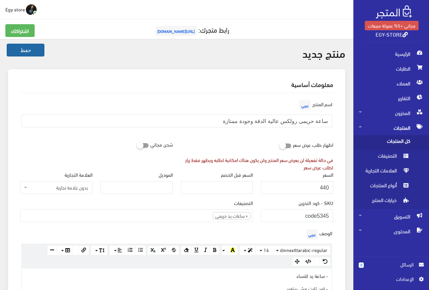
click at [23, 50] on button "حفظ" at bounding box center [26, 50] width 38 height 13
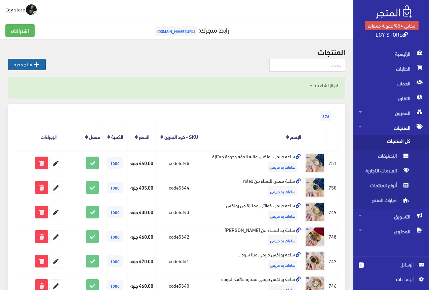
click at [29, 63] on link " منتج جديد" at bounding box center [27, 64] width 38 height 11
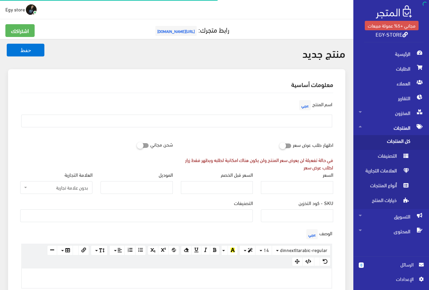
select select
click at [276, 215] on input "SKU - كود التخزين" at bounding box center [297, 216] width 72 height 13
type input "ؤ"
type input "code5346"
click at [330, 190] on input "السعر" at bounding box center [297, 187] width 72 height 13
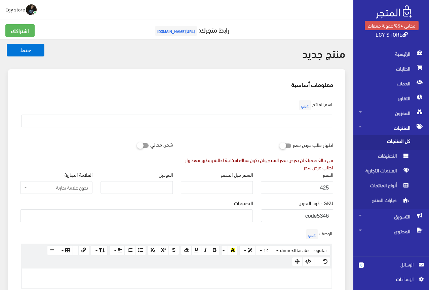
type input "425"
click at [234, 209] on div "التصنيفات ساعات يد رجالى ساعات يد حريمى اساور وبريسليت" at bounding box center [136, 211] width 233 height 23
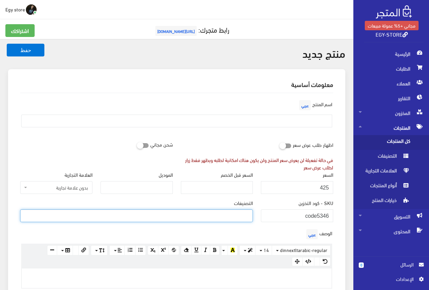
click at [231, 218] on ul at bounding box center [137, 215] width 232 height 11
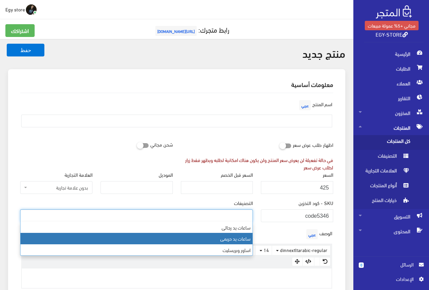
select select "28"
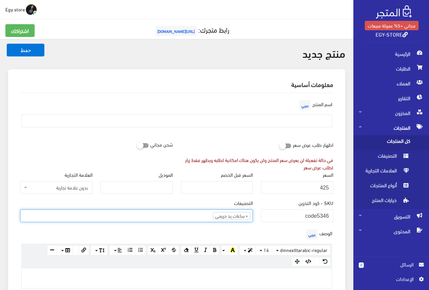
scroll to position [8, 0]
click at [221, 234] on div "الوصف عربي × Insert Image Select from files Image URL Insert Image × Insert Lin…" at bounding box center [176, 258] width 321 height 61
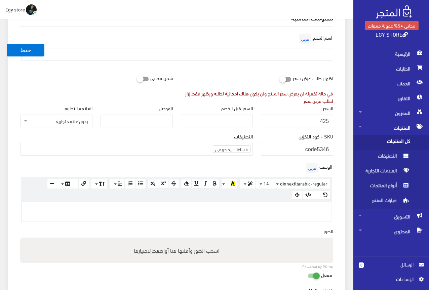
scroll to position [67, 0]
paste div
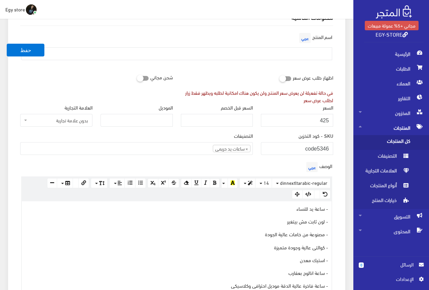
scroll to position [104, 0]
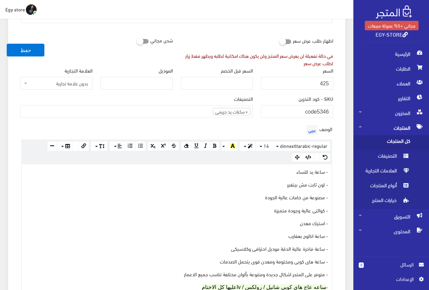
click at [274, 133] on div "الوصف عربي × Insert Image Select from files Image URL Insert Image × Insert Lin…" at bounding box center [176, 213] width 321 height 178
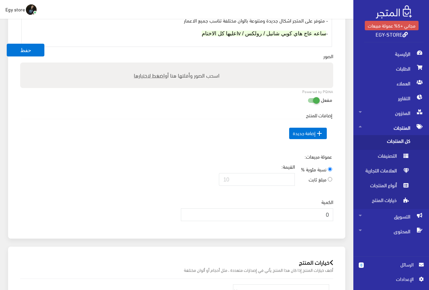
scroll to position [374, 0]
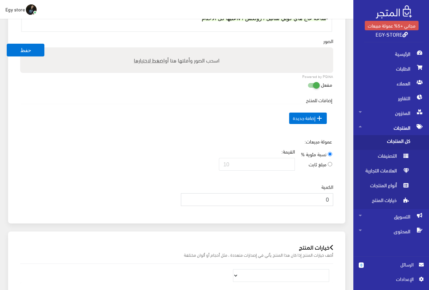
drag, startPoint x: 314, startPoint y: 199, endPoint x: 339, endPoint y: 197, distance: 25.6
type input "1000"
click at [118, 155] on div "عمولة مبيعات: نسبة مئوية % مبلغ ثابت القيمة:" at bounding box center [176, 157] width 321 height 38
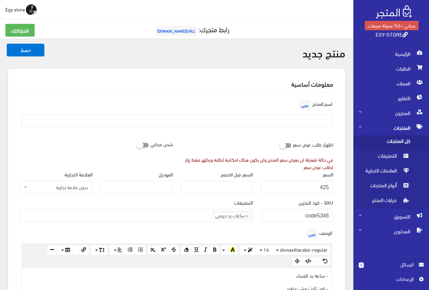
scroll to position [0, 0]
click at [308, 119] on input "text" at bounding box center [176, 121] width 311 height 13
type input "s"
type input "ساعة رولكس"
click at [261, 110] on div "اسم المنتج عربي ساعة رولكس" at bounding box center [176, 116] width 321 height 34
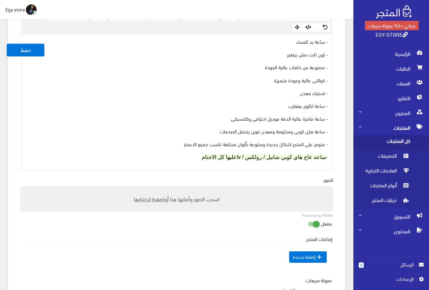
scroll to position [236, 0]
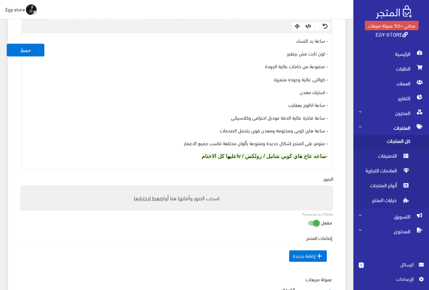
click at [158, 200] on span "اضغط لاختيارها" at bounding box center [149, 198] width 31 height 10
click at [158, 187] on input "اسحب الصور وأفلتها هنا أو اضغط لاختيارها" at bounding box center [176, 186] width 313 height 2
type input "C:\fakepath\5346.jpeg"
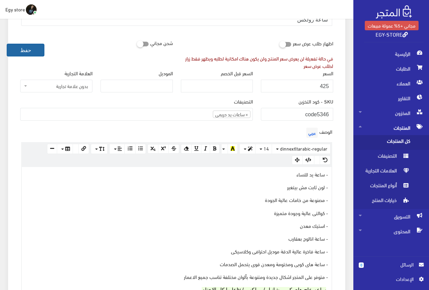
scroll to position [101, 0]
click at [30, 45] on button "حفظ" at bounding box center [26, 50] width 38 height 13
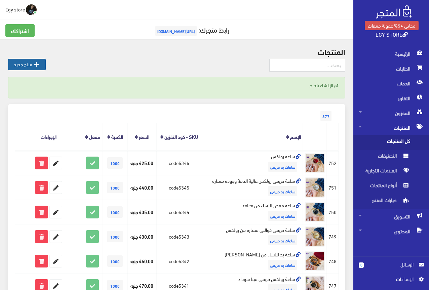
click at [37, 66] on icon "" at bounding box center [36, 65] width 8 height 8
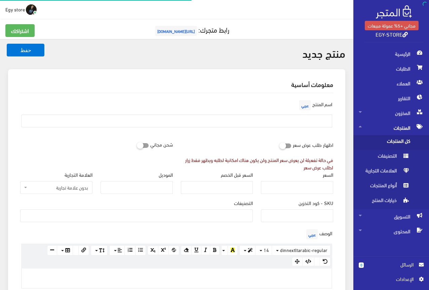
select select
click at [316, 215] on input "SKU - كود التخزين" at bounding box center [297, 216] width 72 height 13
type input "ؤ"
type input "v"
type input "code5347"
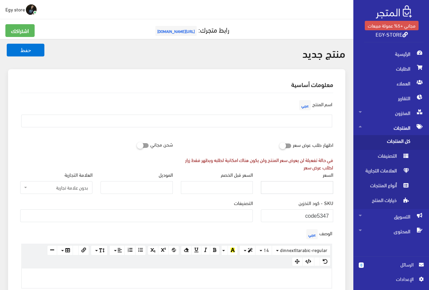
click at [317, 185] on input "السعر" at bounding box center [297, 187] width 72 height 13
type input "445"
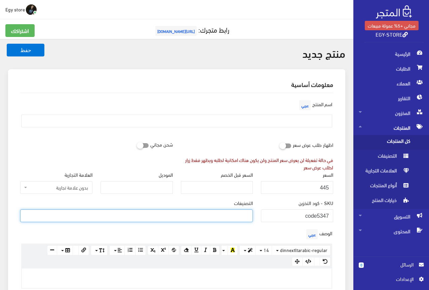
click at [236, 212] on ul at bounding box center [137, 215] width 232 height 11
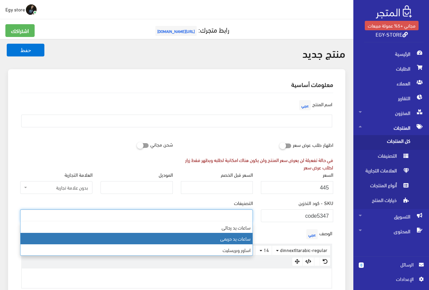
select select "28"
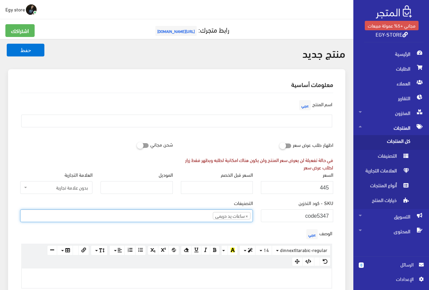
scroll to position [8, 0]
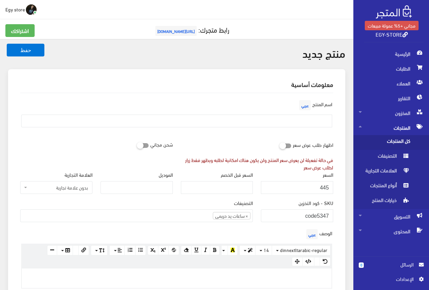
paste div
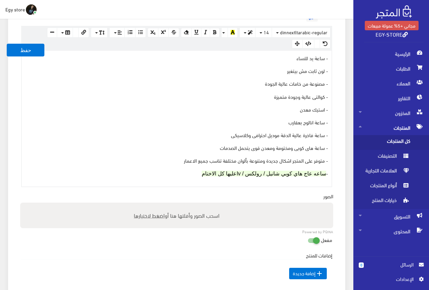
scroll to position [273, 0]
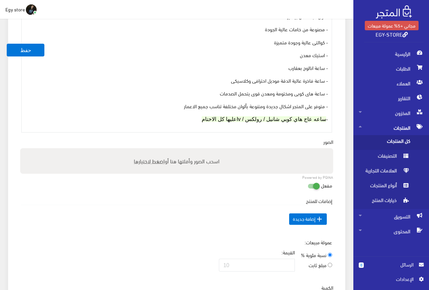
click at [153, 163] on span "اضغط لاختيارها" at bounding box center [149, 161] width 31 height 10
click at [153, 150] on input "اسحب الصور وأفلتها هنا أو اضغط لاختيارها" at bounding box center [176, 149] width 313 height 2
type input "C:\fakepath\5347.jpeg"
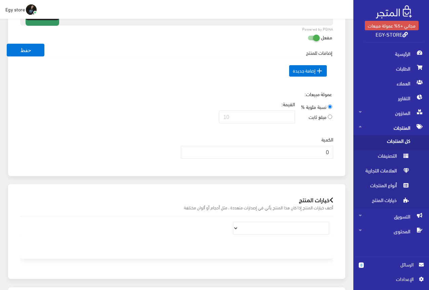
scroll to position [475, 0]
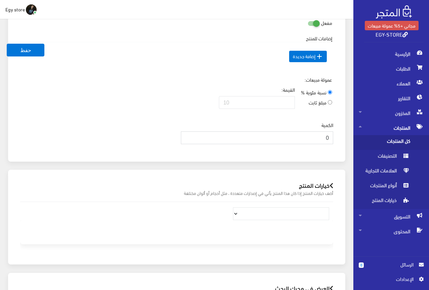
drag, startPoint x: 320, startPoint y: 143, endPoint x: 342, endPoint y: 138, distance: 22.4
type input "1000"
click at [86, 111] on div "عمولة مبيعات: نسبة مئوية % مبلغ ثابت القيمة:" at bounding box center [176, 95] width 321 height 38
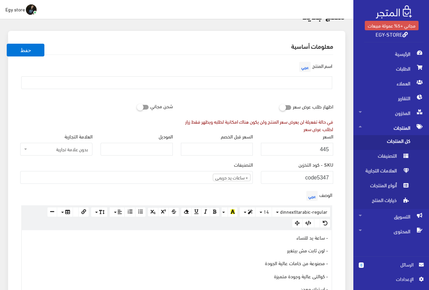
scroll to position [3, 0]
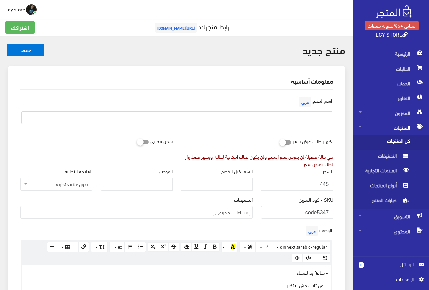
click at [309, 115] on input "text" at bounding box center [176, 117] width 311 height 13
type input "s"
type input "ساعة جودة فائقة وممتازة للنساء"
click at [239, 131] on div "اسم المنتج عربي ساعة جودة فائقة وممتازة للنساء" at bounding box center [176, 115] width 321 height 40
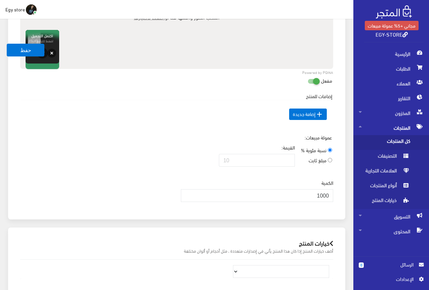
scroll to position [370, 0]
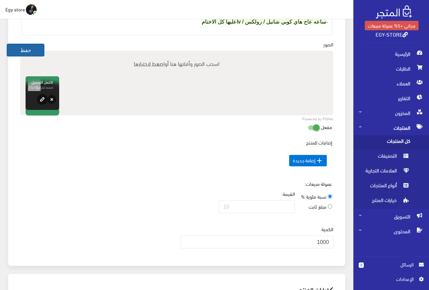
click at [17, 50] on button "حفظ" at bounding box center [26, 50] width 38 height 13
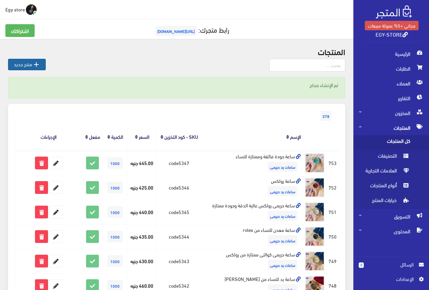
click at [34, 63] on icon "" at bounding box center [36, 65] width 8 height 8
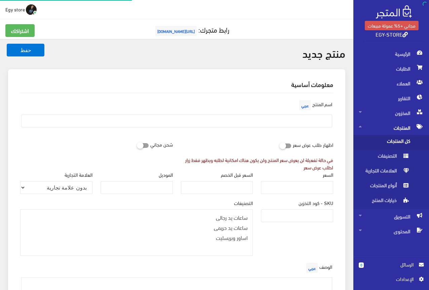
select select
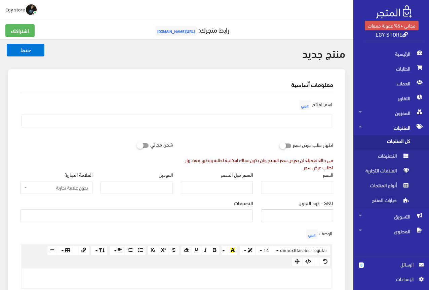
click at [300, 213] on input "SKU - كود التخزين" at bounding box center [297, 216] width 72 height 13
type input "ؤ"
type input "code5348"
click at [307, 194] on input "السعر" at bounding box center [297, 187] width 72 height 13
type input "1550"
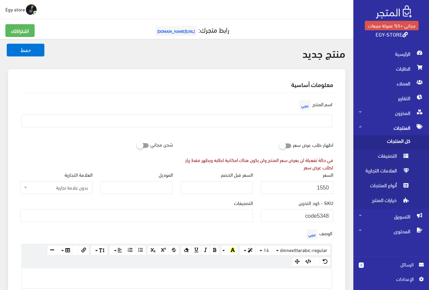
click at [245, 218] on ul at bounding box center [137, 215] width 232 height 11
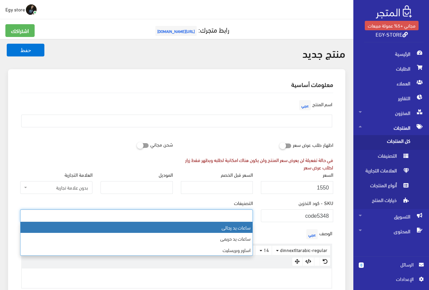
select select "27"
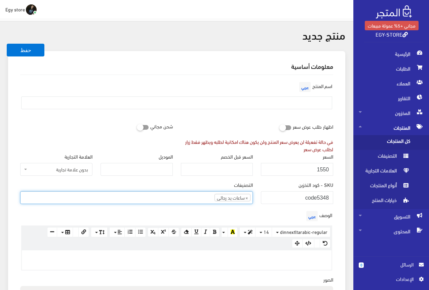
scroll to position [34, 0]
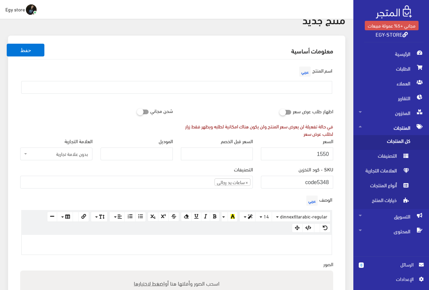
paste div
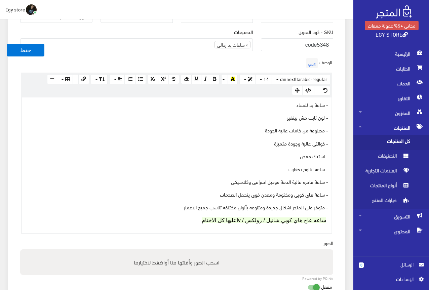
scroll to position [172, 0]
drag, startPoint x: 194, startPoint y: 221, endPoint x: 340, endPoint y: 222, distance: 146.7
click at [340, 222] on div "معلومات أساسية اسم المنتج عربي اظهار طلب عرض سعر في حالة تفعيلة لن يعرض سعر الم…" at bounding box center [177, 162] width 338 height 528
click at [320, 219] on span "ساعه عاج هاي كوبي شانيل / رولكس / lv" at bounding box center [282, 220] width 90 height 6
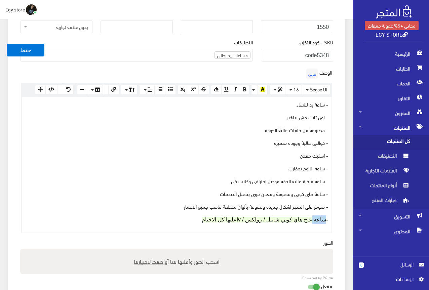
click at [320, 219] on span "ساعه عاج هاي كوبي شانيل / رولكس / lv" at bounding box center [282, 220] width 90 height 6
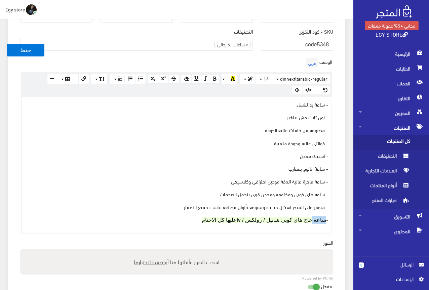
drag, startPoint x: 320, startPoint y: 219, endPoint x: 312, endPoint y: 221, distance: 9.1
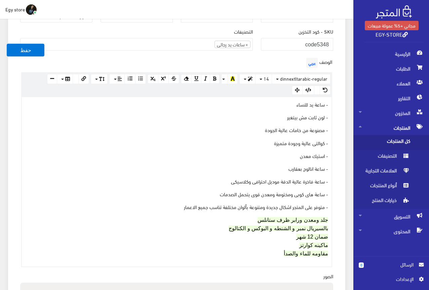
drag, startPoint x: 285, startPoint y: 107, endPoint x: 347, endPoint y: 108, distance: 61.9
click at [347, 108] on div "معلومات أساسية اسم المنتج عربي اظهار طلب عرض سعر في حالة تفعيلة لن يعرض سعر الم…" at bounding box center [177, 183] width 346 height 570
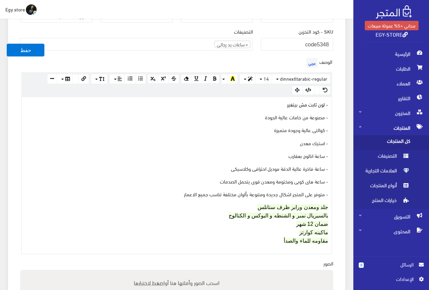
drag, startPoint x: 289, startPoint y: 143, endPoint x: 335, endPoint y: 145, distance: 45.5
click at [335, 145] on div "الوصف عربي × Insert Image Select from files Image URL Insert Image × Insert Lin…" at bounding box center [176, 155] width 321 height 199
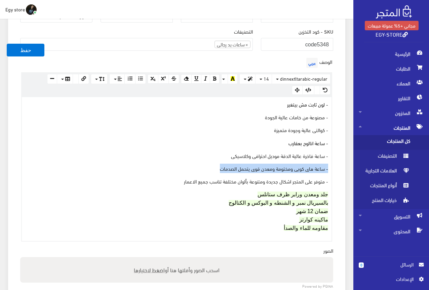
drag, startPoint x: 207, startPoint y: 167, endPoint x: 333, endPoint y: 170, distance: 126.2
click at [333, 170] on div "الوصف عربي × Insert Image Select from files Image URL Insert Image × Insert Lin…" at bounding box center [176, 149] width 321 height 186
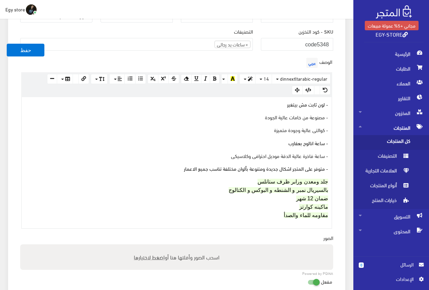
drag, startPoint x: 269, startPoint y: 215, endPoint x: 338, endPoint y: 102, distance: 132.5
click at [338, 102] on div "اسم المنتج عربي اظهار طلب عرض سعر في حالة تفعيلة لن يعرض سعر المنتج ولن يكون هن…" at bounding box center [177, 168] width 324 height 493
copy div "- لون ثابت مش بيتغير - مصنوعة من خامات عالية الجودة - كوالتى عالية وجودة متميزة…"
click at [187, 185] on p "جلد ومعدن ورابر ظرف ستانلس بالسيريال نمبر و الشنطه و البوكس و الكتالوج ضمان 12 …" at bounding box center [176, 199] width 303 height 42
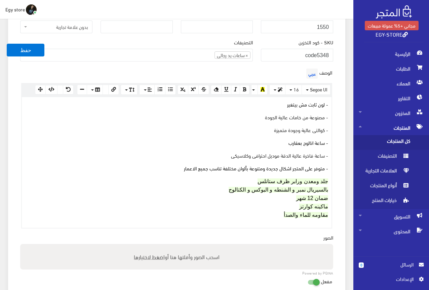
drag, startPoint x: 279, startPoint y: 213, endPoint x: 333, endPoint y: 101, distance: 123.9
click at [333, 101] on div "الوصف عربي × Insert Image Select from files Image URL Insert Image × Insert Lin…" at bounding box center [176, 148] width 321 height 162
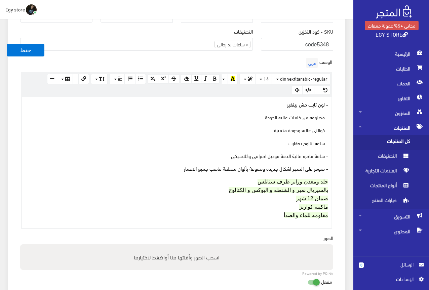
copy div "- لون ثابت مش بيتغير - مصنوعة من خامات عالية الجودة - كوالتى عالية وجودة متميزة…"
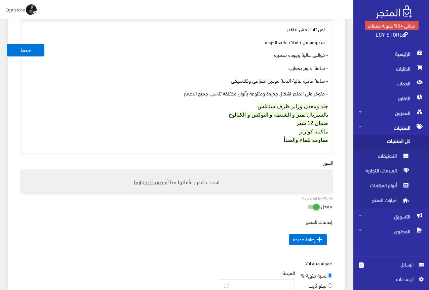
scroll to position [273, 0]
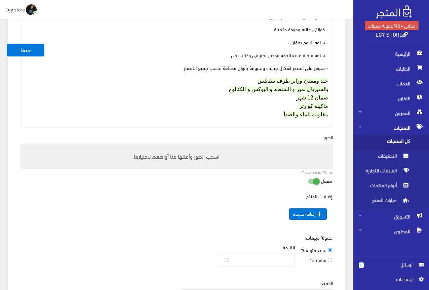
click at [152, 154] on span "اضغط لاختيارها" at bounding box center [149, 156] width 31 height 10
click at [152, 146] on input "اسحب الصور وأفلتها هنا أو اضغط لاختيارها" at bounding box center [176, 145] width 313 height 2
type input "C:\fakepath\5348.jpeg"
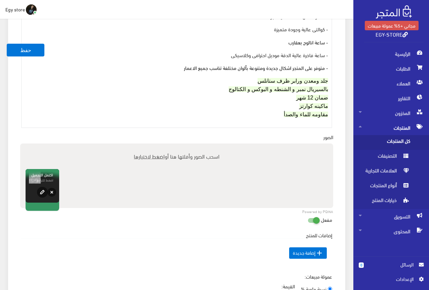
click at [249, 132] on div "اسم المنتج عربي اظهار طلب عرض سعر في حالة تفعيلة لن يعرض سعر المنتج ولن يكون هن…" at bounding box center [177, 87] width 324 height 532
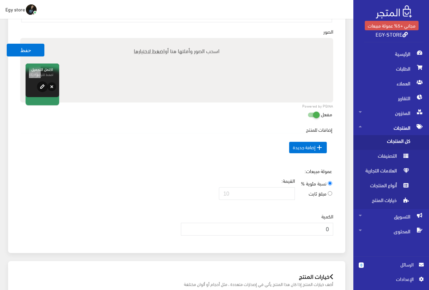
scroll to position [441, 0]
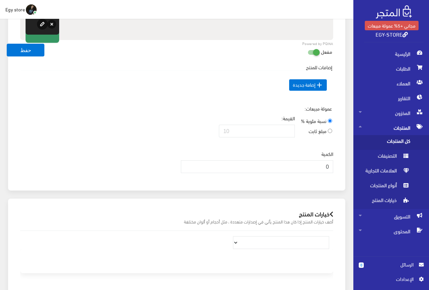
drag, startPoint x: 317, startPoint y: 158, endPoint x: 331, endPoint y: 160, distance: 13.9
click at [331, 160] on div "الكمية 0" at bounding box center [257, 161] width 153 height 23
click at [331, 161] on input "0" at bounding box center [257, 167] width 153 height 13
drag, startPoint x: 323, startPoint y: 164, endPoint x: 340, endPoint y: 165, distance: 16.5
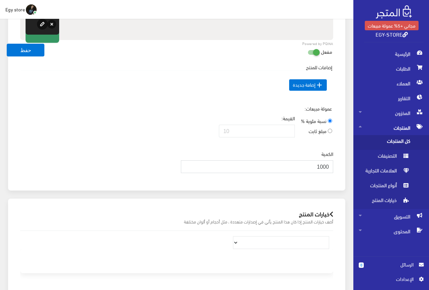
type input "1000"
click at [163, 112] on div "عمولة مبيعات: نسبة مئوية % مبلغ ثابت القيمة:" at bounding box center [176, 124] width 321 height 38
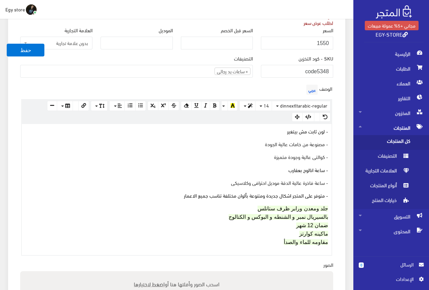
scroll to position [138, 0]
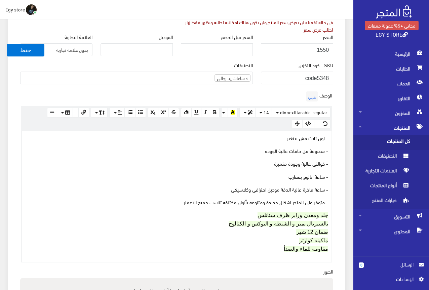
click at [244, 90] on div "التصنيفات ساعات يد رجالى ساعات يد حريمى اساور وبريسليت × ساعات يد رجالى" at bounding box center [136, 76] width 241 height 28
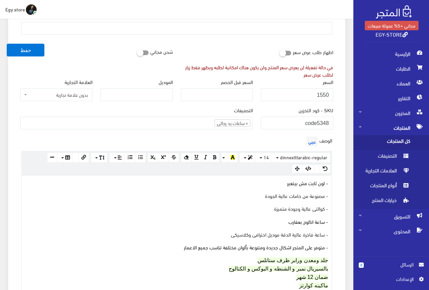
scroll to position [37, 0]
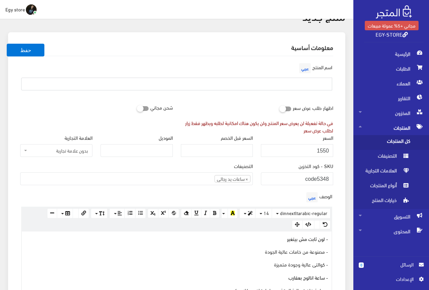
click at [279, 85] on input "text" at bounding box center [176, 84] width 311 height 13
type input "h"
type input "ساعة رجالى معدن اوريجنال"
click at [236, 70] on div "اسم المنتج عربي ساعة رجالى معدن اوريجنال" at bounding box center [176, 79] width 321 height 34
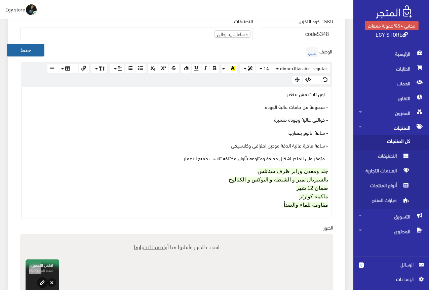
scroll to position [172, 0]
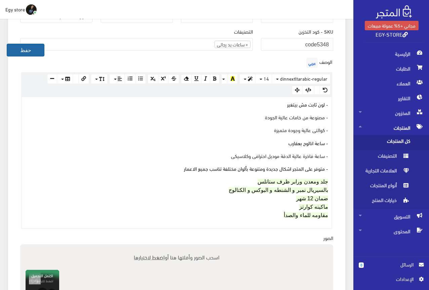
click at [17, 51] on button "حفظ" at bounding box center [26, 50] width 38 height 13
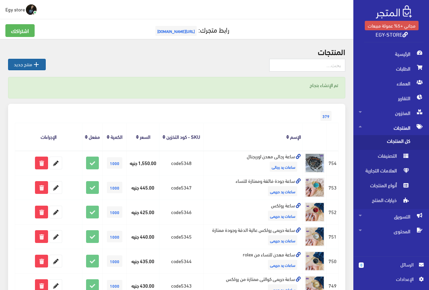
click at [26, 69] on link " منتج جديد" at bounding box center [27, 64] width 38 height 11
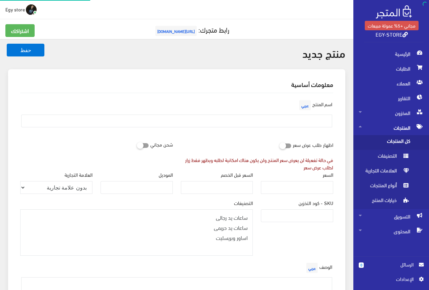
select select
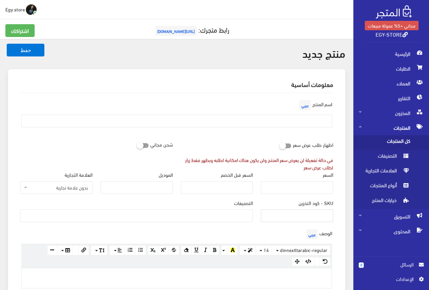
click at [311, 216] on input "SKU - كود التخزين" at bounding box center [297, 216] width 72 height 13
type input "ؤ"
type input "code5349"
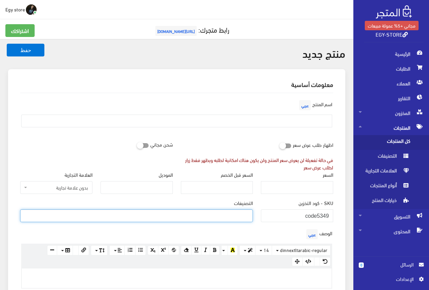
click at [246, 213] on ul at bounding box center [137, 215] width 232 height 11
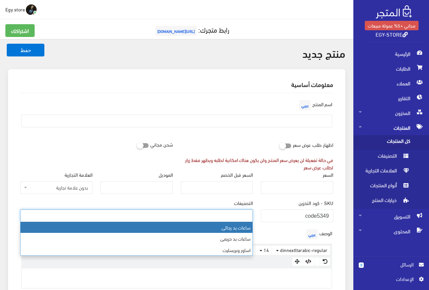
select select "27"
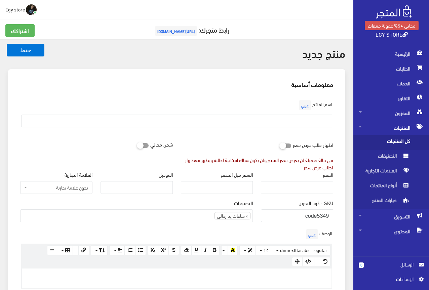
paste div
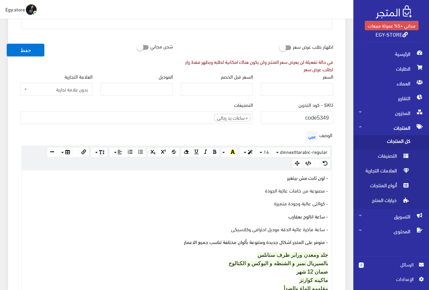
scroll to position [65, 0]
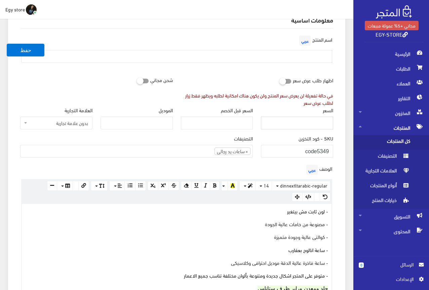
click at [324, 127] on input "السعر" at bounding box center [297, 123] width 72 height 13
type input "1560"
click at [289, 138] on div "SKU - كود التخزين code5349" at bounding box center [297, 146] width 72 height 23
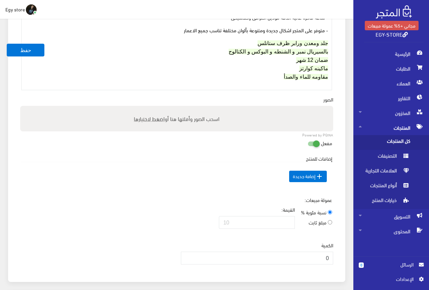
scroll to position [334, 0]
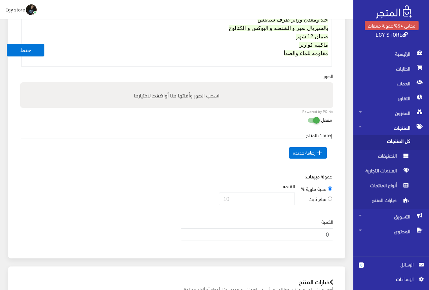
drag, startPoint x: 319, startPoint y: 230, endPoint x: 336, endPoint y: 230, distance: 17.2
click at [336, 230] on div "الكمية 0" at bounding box center [257, 232] width 161 height 28
type input "1000"
click at [61, 156] on td " إضافة جديدة" at bounding box center [176, 153] width 311 height 29
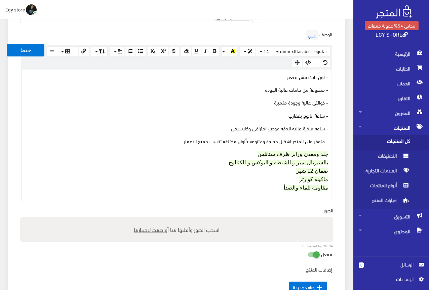
scroll to position [166, 0]
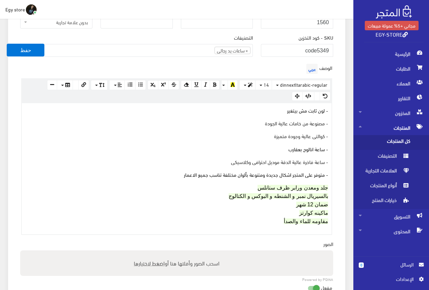
click at [159, 262] on span "اضغط لاختيارها" at bounding box center [149, 263] width 31 height 10
click at [159, 253] on input "اسحب الصور وأفلتها هنا أو اضغط لاختيارها" at bounding box center [176, 252] width 313 height 2
type input "C:\fakepath\5349.jpeg"
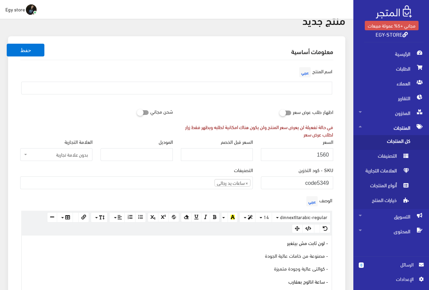
scroll to position [31, 0]
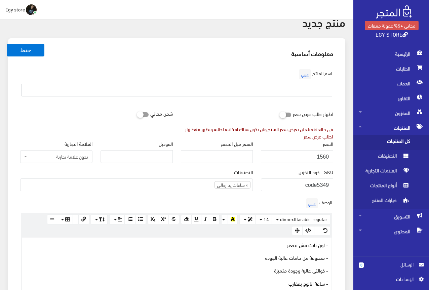
click at [241, 85] on input "text" at bounding box center [176, 90] width 311 height 13
type input "s"
type input "ساعة رجالى ممتازة من MF"
click at [248, 106] on div "اسم المنتج عربي ساعة رجالى ممتازة من MF" at bounding box center [176, 88] width 321 height 40
click at [29, 52] on button "حفظ" at bounding box center [26, 50] width 38 height 13
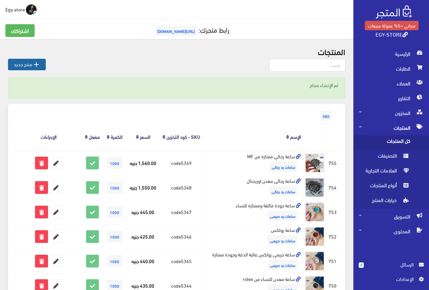
click at [36, 67] on icon "" at bounding box center [36, 65] width 8 height 8
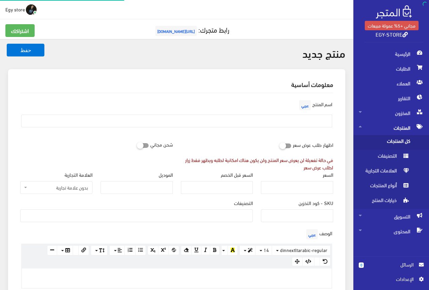
select select
click at [278, 212] on input "SKU - كود التخزين" at bounding box center [297, 216] width 72 height 13
type input "code5350"
click at [236, 215] on ul at bounding box center [137, 215] width 232 height 11
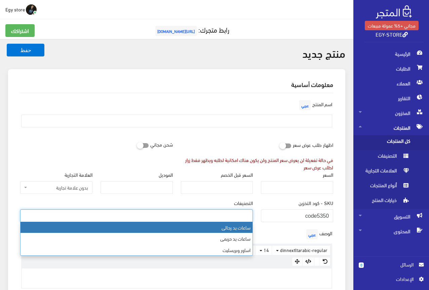
select select "27"
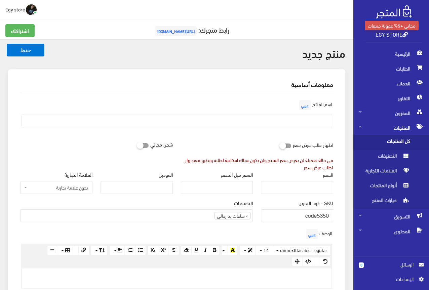
paste div
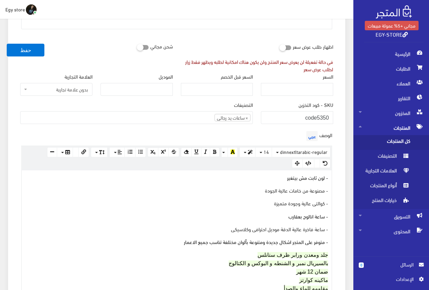
click at [260, 126] on div "SKU - كود التخزين code5350" at bounding box center [297, 115] width 80 height 28
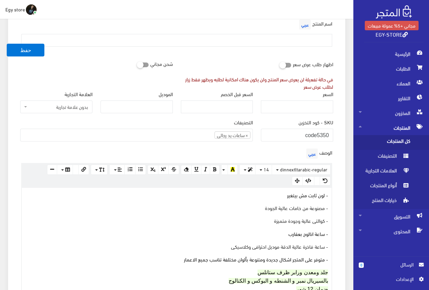
scroll to position [65, 0]
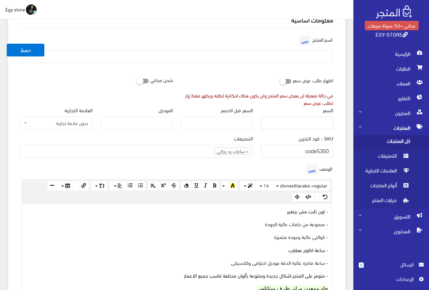
click at [295, 122] on input "السعر" at bounding box center [297, 123] width 72 height 13
type input "1570"
click at [287, 110] on div "السعر 1570" at bounding box center [297, 118] width 72 height 23
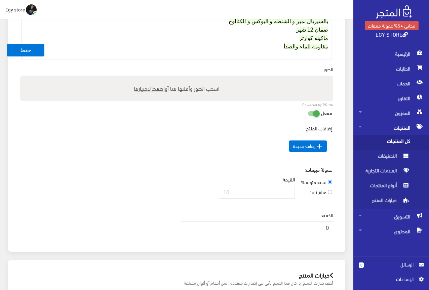
scroll to position [368, 0]
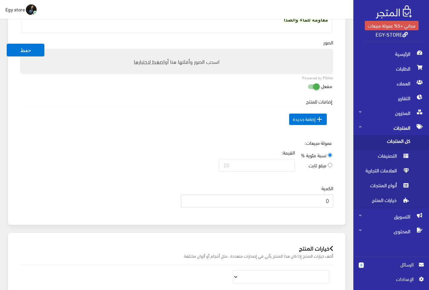
drag, startPoint x: 318, startPoint y: 200, endPoint x: 330, endPoint y: 202, distance: 12.9
click at [330, 202] on input "0" at bounding box center [257, 201] width 153 height 13
type input "1000"
click at [228, 134] on div "إضافات للمنتج السعر الإضافي الإسم عربي" at bounding box center [176, 118] width 321 height 41
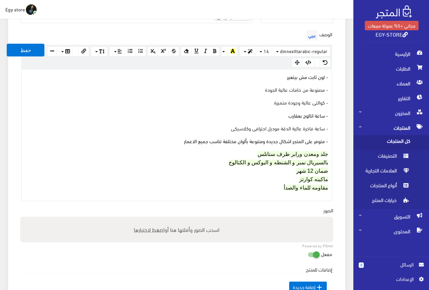
scroll to position [166, 0]
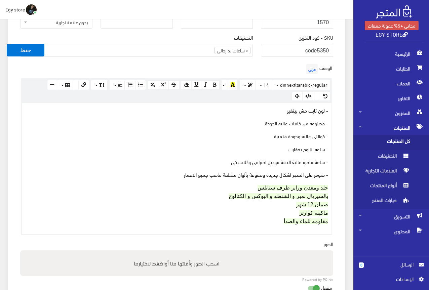
click at [151, 262] on span "اضغط لاختيارها" at bounding box center [149, 263] width 31 height 10
click at [151, 253] on input "اسحب الصور وأفلتها هنا أو اضغط لاختيارها" at bounding box center [176, 252] width 313 height 2
type input "C:\fakepath\5350.jpeg"
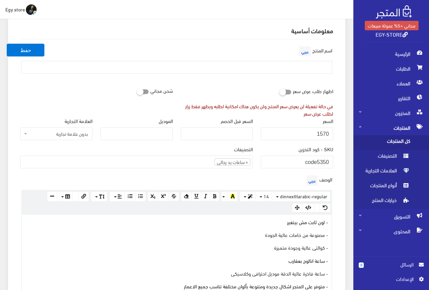
scroll to position [31, 0]
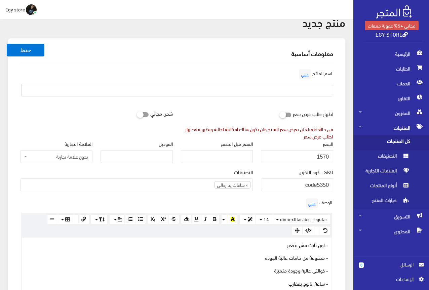
click at [299, 96] on input "text" at bounding box center [176, 90] width 311 height 13
type input "s"
type input "ساعة يد للرجال من مينى فوكس"
click at [290, 98] on div "اسم المنتج عربي ساعة يد للرجال من مينى فوكس" at bounding box center [176, 85] width 321 height 34
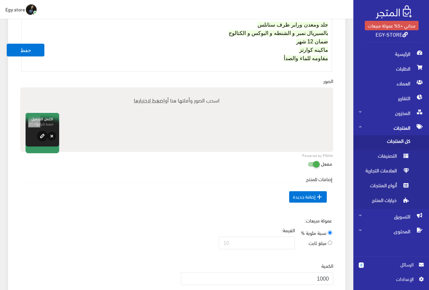
scroll to position [300, 0]
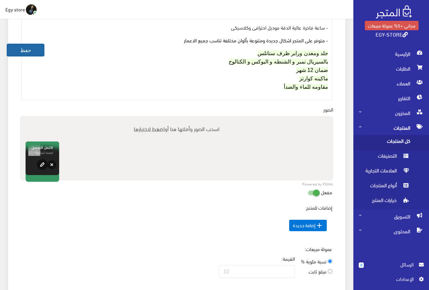
click at [25, 49] on button "حفظ" at bounding box center [26, 50] width 38 height 13
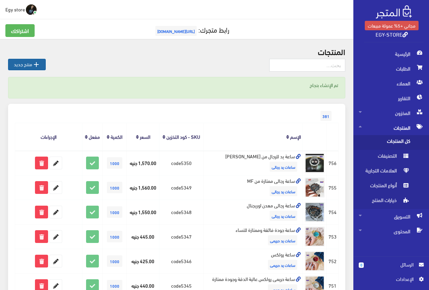
click at [18, 66] on link " منتج جديد" at bounding box center [27, 64] width 38 height 11
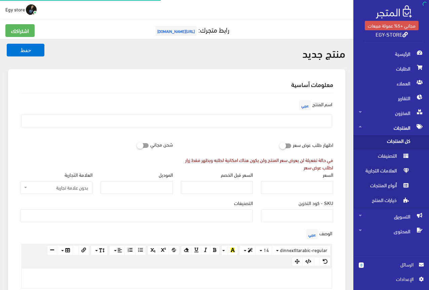
select select
click at [321, 219] on input "SKU - كود التخزين" at bounding box center [297, 216] width 72 height 13
type input "ؤ"
type input "code5351"
click at [245, 220] on ul at bounding box center [137, 215] width 232 height 11
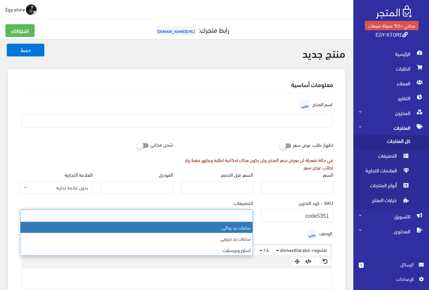
select select "27"
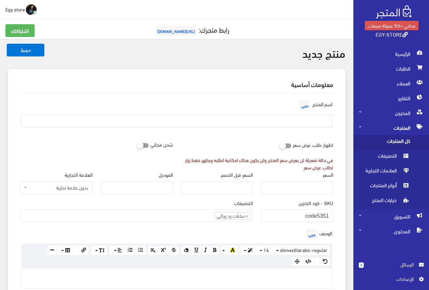
paste div
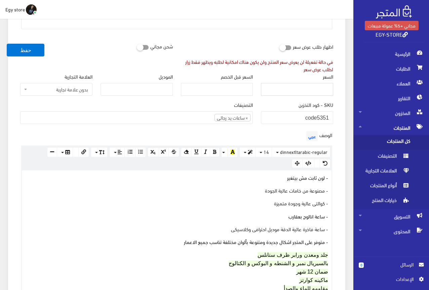
click at [321, 90] on input "السعر" at bounding box center [297, 89] width 72 height 13
type input "1580"
click at [263, 100] on div "السعر 1580" at bounding box center [297, 87] width 80 height 28
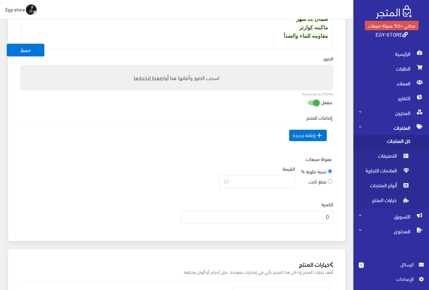
scroll to position [368, 0]
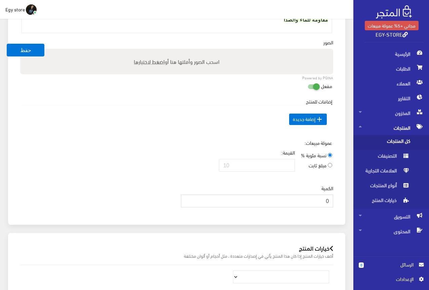
drag, startPoint x: 321, startPoint y: 196, endPoint x: 331, endPoint y: 197, distance: 10.1
click at [331, 197] on input "0" at bounding box center [257, 201] width 153 height 13
type input "1000"
click at [148, 164] on div "عمولة مبيعات: نسبة مئوية % مبلغ ثابت القيمة:" at bounding box center [176, 158] width 321 height 38
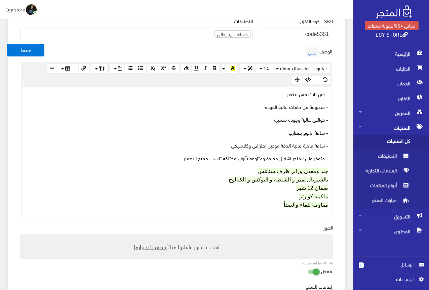
scroll to position [166, 0]
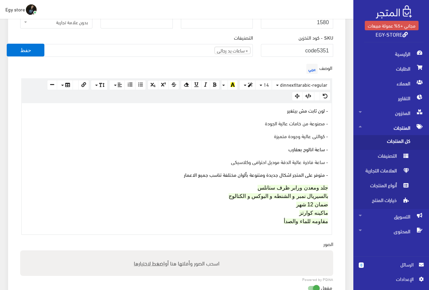
click at [140, 261] on span "اضغط لاختيارها" at bounding box center [149, 263] width 31 height 10
click at [140, 253] on input "اسحب الصور وأفلتها هنا أو اضغط لاختيارها" at bounding box center [176, 252] width 313 height 2
type input "C:\fakepath\5351.jpeg"
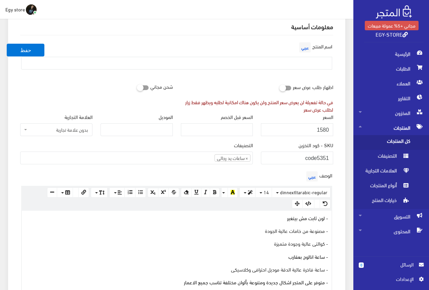
scroll to position [34, 0]
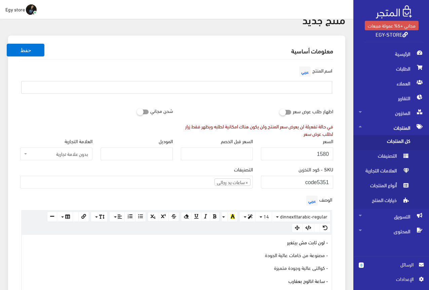
click at [283, 88] on input "text" at bounding box center [176, 87] width 311 height 13
type input "h"
drag, startPoint x: 275, startPoint y: 86, endPoint x: 282, endPoint y: 86, distance: 7.1
click at [282, 86] on input "ساعة يد للرجال من MINI FOUCS" at bounding box center [176, 87] width 311 height 13
type input "ساعة يد للرجال من MINI FOCUS"
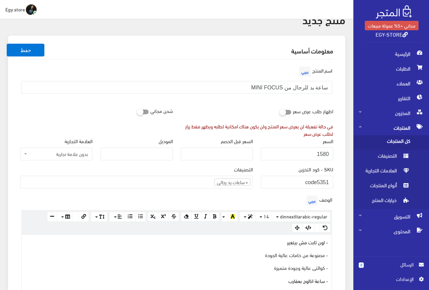
click at [242, 71] on div "اسم المنتج عربي ساعة يد للرجال من MINI FOCUS" at bounding box center [176, 82] width 321 height 34
click at [33, 51] on button "حفظ" at bounding box center [26, 50] width 38 height 13
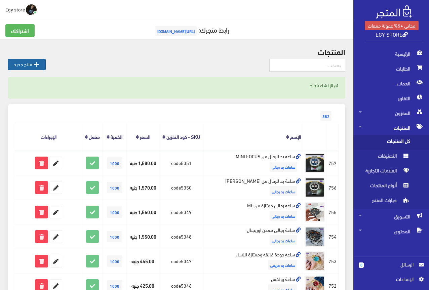
click at [10, 63] on link " منتج جديد" at bounding box center [27, 64] width 38 height 11
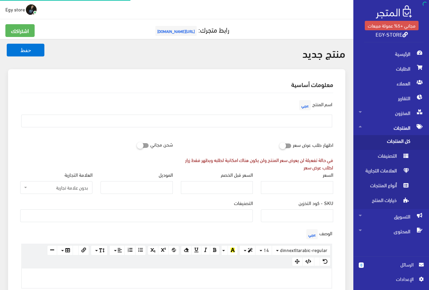
select select
click at [317, 222] on input "SKU - كود التخزين" at bounding box center [297, 216] width 72 height 13
type input "C"
type input "code5352"
click at [230, 214] on ul at bounding box center [137, 215] width 232 height 11
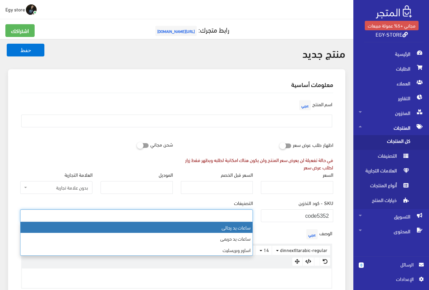
select select "27"
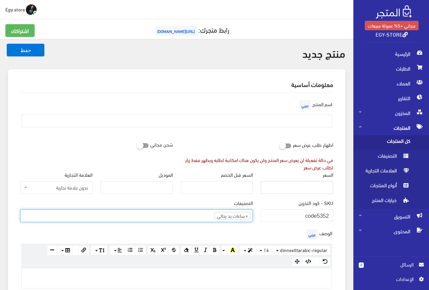
click at [305, 186] on input "السعر" at bounding box center [297, 187] width 72 height 13
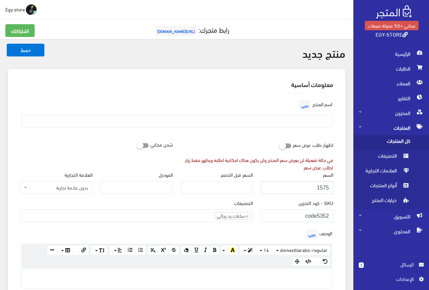
type input "1575"
paste div
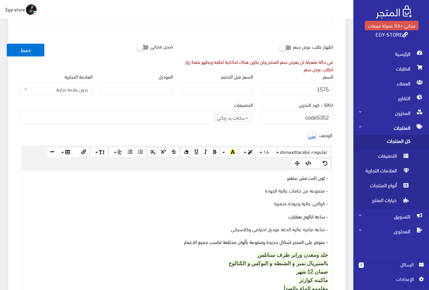
click at [257, 136] on div "الوصف عربي × Insert Image Select from files Image URL Insert Image × Insert Lin…" at bounding box center [176, 216] width 321 height 173
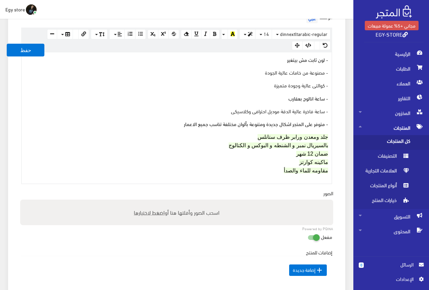
scroll to position [233, 0]
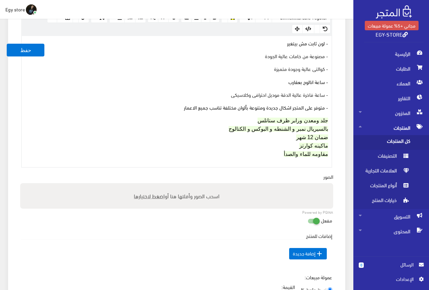
click at [156, 198] on span "اضغط لاختيارها" at bounding box center [149, 196] width 31 height 10
click at [156, 185] on input "اسحب الصور وأفلتها هنا أو اضغط لاختيارها" at bounding box center [176, 184] width 313 height 2
type input "C:\fakepath\5352.jpeg"
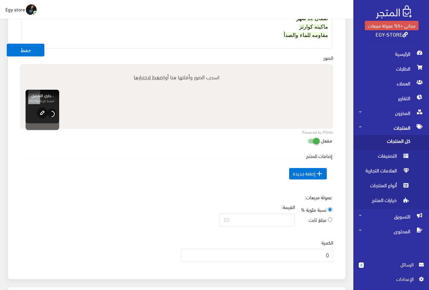
scroll to position [368, 0]
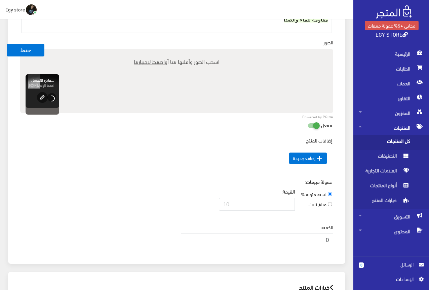
drag, startPoint x: 319, startPoint y: 232, endPoint x: 330, endPoint y: 234, distance: 10.9
click at [330, 234] on input "0" at bounding box center [257, 240] width 153 height 13
type input "1000"
click at [175, 189] on div "عمولة مبيعات: نسبة مئوية % مبلغ ثابت القيمة:" at bounding box center [176, 197] width 321 height 38
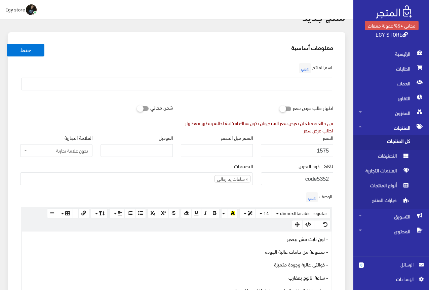
scroll to position [0, 0]
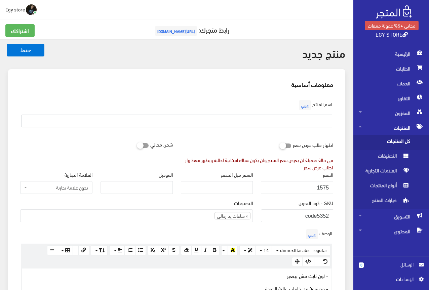
click at [309, 123] on input "text" at bounding box center [176, 121] width 311 height 13
type input "s"
type input "ساعة كوالتى وجودة ممتازة للرجال من MF"
click at [256, 130] on div "اسم المنتج عربي ساعة كوالتى وجودة ممتازة للرجال من MF" at bounding box center [176, 116] width 321 height 34
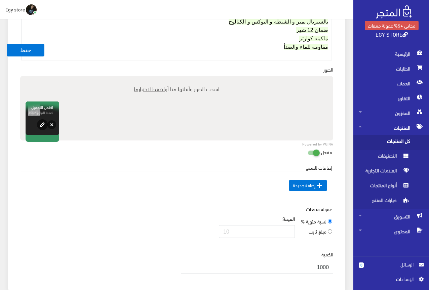
scroll to position [236, 0]
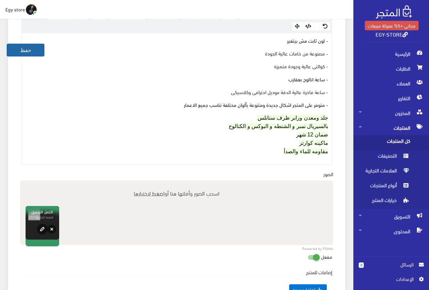
click at [39, 50] on button "حفظ" at bounding box center [26, 50] width 38 height 13
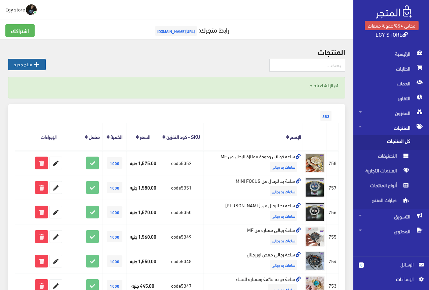
click at [19, 64] on link " منتج جديد" at bounding box center [27, 64] width 38 height 11
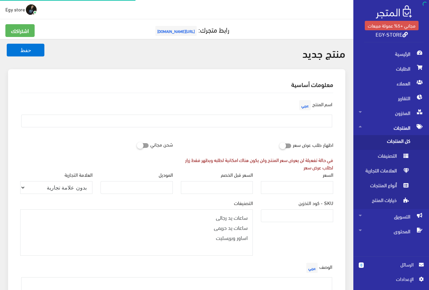
select select
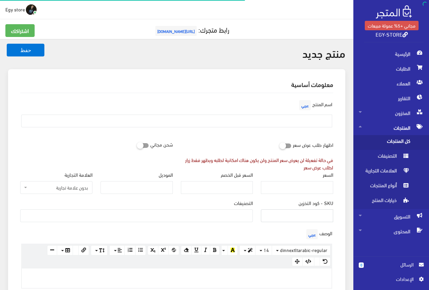
click at [316, 211] on input "SKU - كود التخزين" at bounding box center [297, 216] width 72 height 13
type input "C"
type input "code5353"
click at [316, 187] on input "السعر" at bounding box center [297, 187] width 72 height 13
type input "1565"
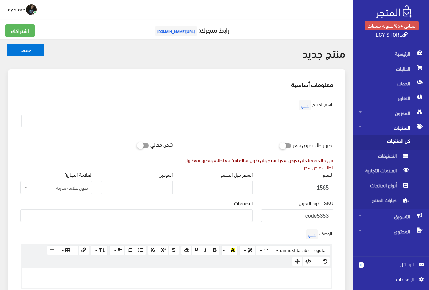
click at [241, 208] on div "التصنيفات ساعات يد رجالى ساعات يد حريمى اساور وبريسليت" at bounding box center [136, 211] width 233 height 23
click at [238, 212] on ul at bounding box center [137, 215] width 232 height 11
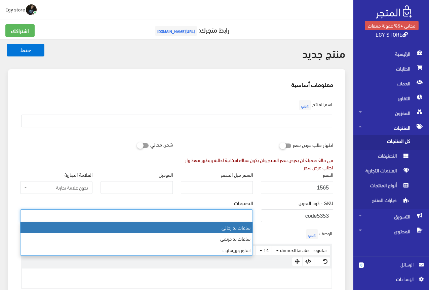
select select "27"
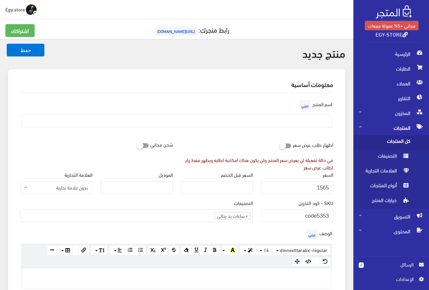
paste div
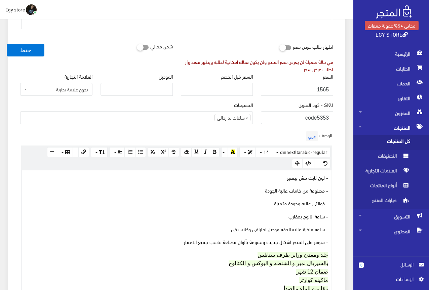
click at [263, 140] on div "الوصف عربي × Insert Image Select from files Image URL Insert Image × Insert Lin…" at bounding box center [176, 216] width 321 height 173
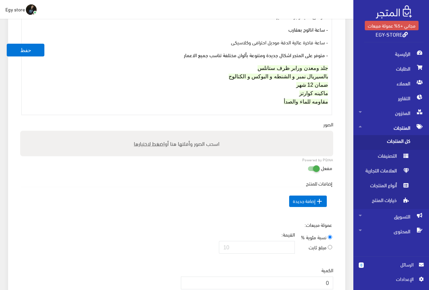
scroll to position [300, 0]
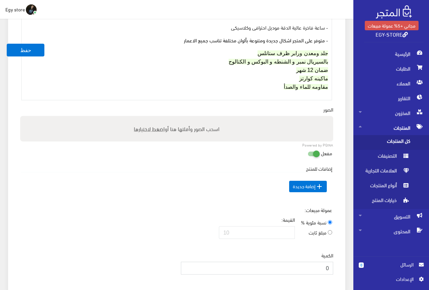
drag, startPoint x: 324, startPoint y: 265, endPoint x: 337, endPoint y: 266, distance: 12.2
click at [337, 266] on div "الكمية 0" at bounding box center [257, 266] width 161 height 28
type input "1000"
click at [95, 195] on td " إضافة جديدة" at bounding box center [176, 187] width 311 height 29
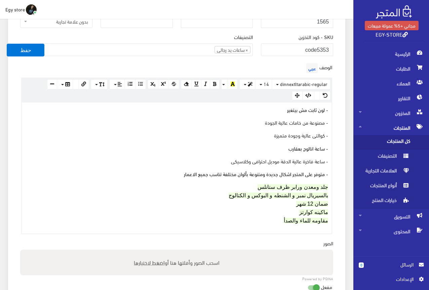
scroll to position [166, 0]
click at [153, 260] on span "اضغط لاختيارها" at bounding box center [149, 263] width 31 height 10
click at [153, 253] on input "اسحب الصور وأفلتها هنا أو اضغط لاختيارها" at bounding box center [176, 252] width 313 height 2
type input "C:\fakepath\5353.jpeg"
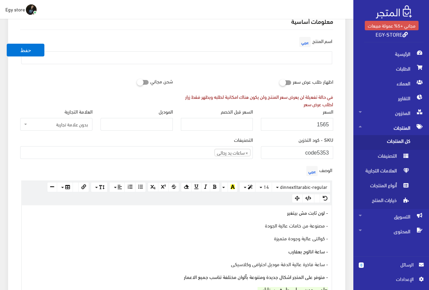
scroll to position [0, 0]
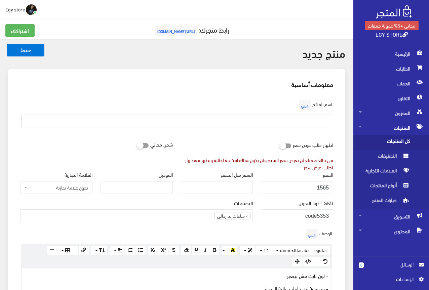
click at [320, 121] on input "text" at bounding box center [176, 121] width 311 height 13
type input "h"
type input "ساعة يد للرجال اوريجنال"
click at [210, 143] on div "اظهار طلب عرض سعر في حالة تفعيلة لن يعرض سعر المنتج ولن يكون هناك امكانية لطلبه…" at bounding box center [257, 154] width 161 height 33
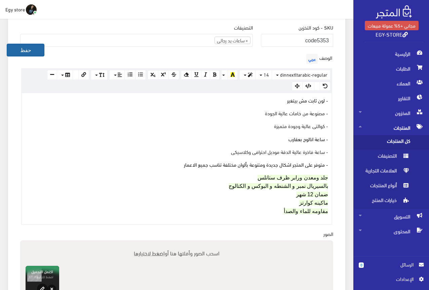
scroll to position [168, 0]
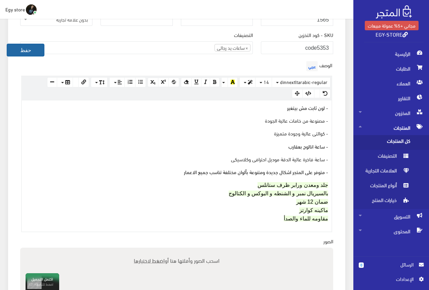
click at [27, 49] on button "حفظ" at bounding box center [26, 50] width 38 height 13
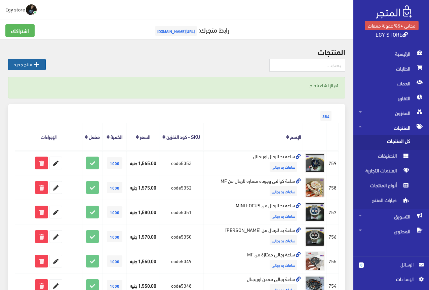
click at [31, 67] on link " منتج جديد" at bounding box center [27, 64] width 38 height 11
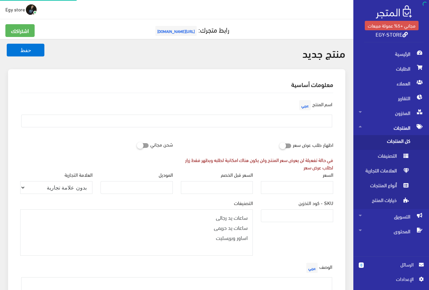
select select
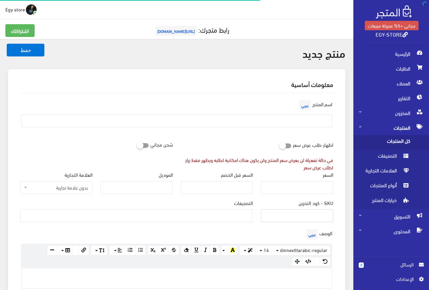
click at [293, 215] on input "SKU - كود التخزين" at bounding box center [297, 216] width 72 height 13
type input "ؤ"
type input "code5354"
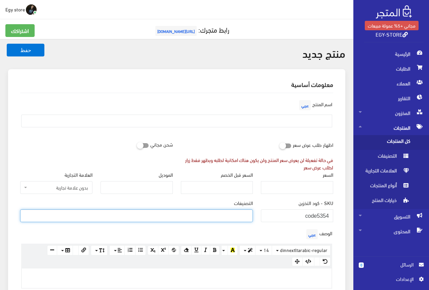
click at [251, 217] on ul at bounding box center [137, 215] width 232 height 11
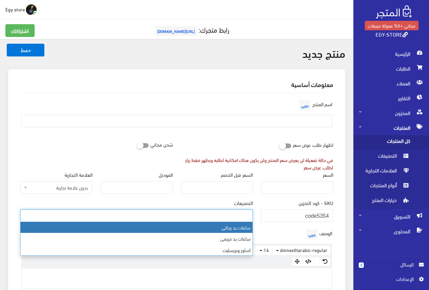
select select "27"
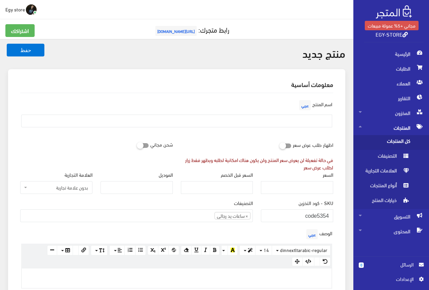
paste div
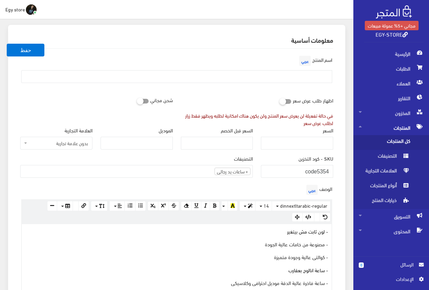
scroll to position [31, 0]
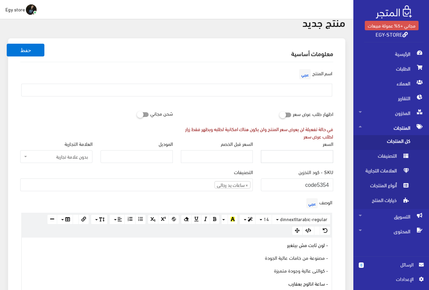
click at [296, 161] on input "السعر" at bounding box center [297, 156] width 72 height 13
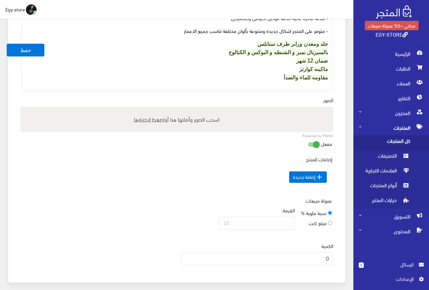
scroll to position [334, 0]
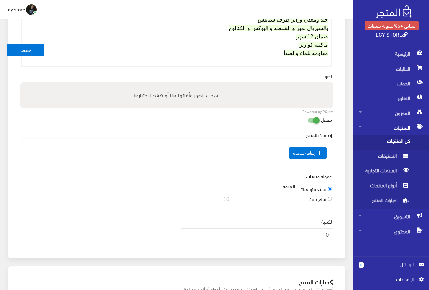
type input "1580"
drag, startPoint x: 325, startPoint y: 227, endPoint x: 332, endPoint y: 228, distance: 6.8
click at [332, 229] on input "0" at bounding box center [257, 235] width 153 height 13
type input "1000"
click at [128, 128] on div "مفعل" at bounding box center [176, 122] width 321 height 18
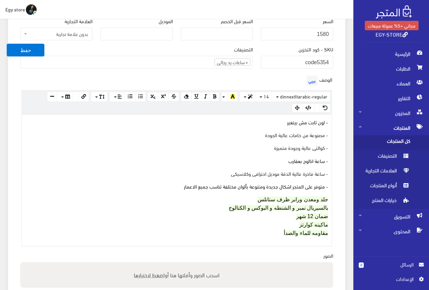
scroll to position [166, 0]
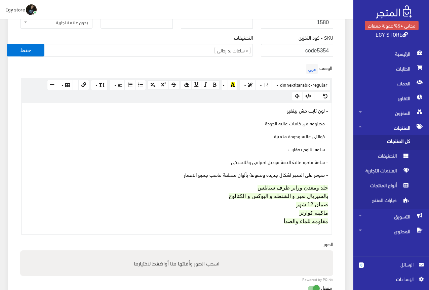
click at [151, 261] on span "اضغط لاختيارها" at bounding box center [149, 263] width 31 height 10
click at [151, 253] on input "اسحب الصور وأفلتها هنا أو اضغط لاختيارها" at bounding box center [176, 252] width 313 height 2
type input "C:\fakepath\5354.jpeg"
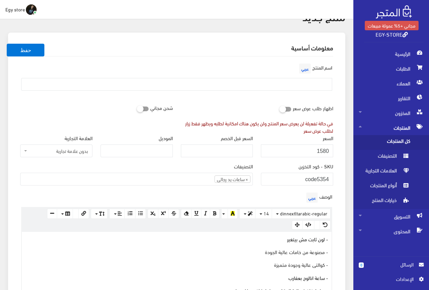
scroll to position [31, 0]
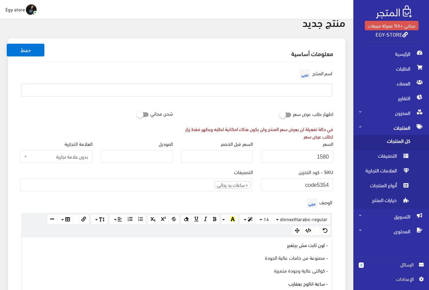
click at [308, 91] on input "text" at bounding box center [176, 90] width 311 height 13
type input "h"
type input "الساعة الرجالى الاكثر مبيعا"
click at [264, 74] on div "اسم المنتج عربي الساعة الرجالى الاكثر مبيعا" at bounding box center [176, 85] width 321 height 34
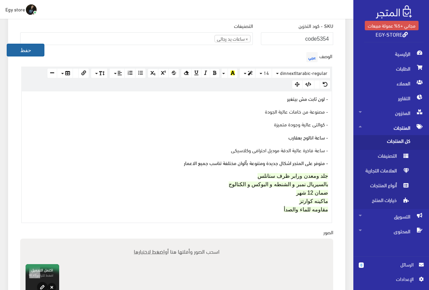
scroll to position [166, 0]
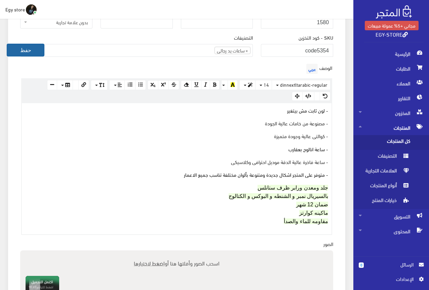
click at [28, 51] on button "حفظ" at bounding box center [26, 50] width 38 height 13
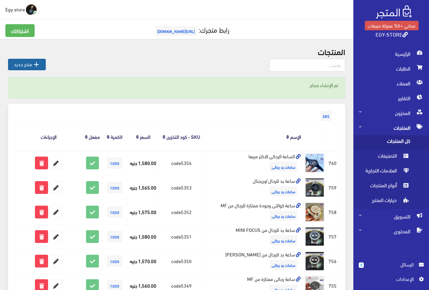
click at [31, 60] on link " منتج جديد" at bounding box center [27, 64] width 38 height 11
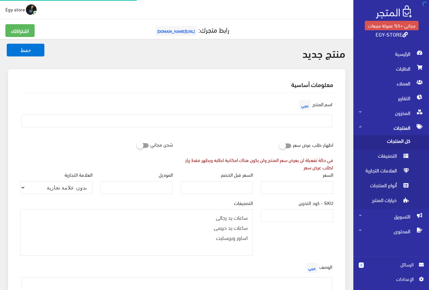
select select
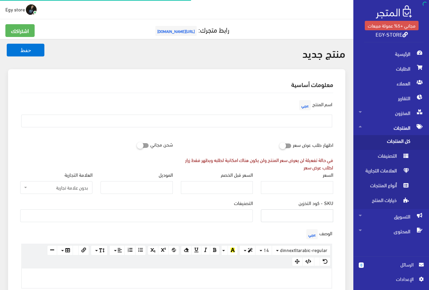
click at [312, 216] on input "SKU - كود التخزين" at bounding box center [297, 216] width 72 height 13
type input "ؤ"
type input "code5355"
click at [319, 190] on input "السعر" at bounding box center [297, 187] width 72 height 13
type input "1585"
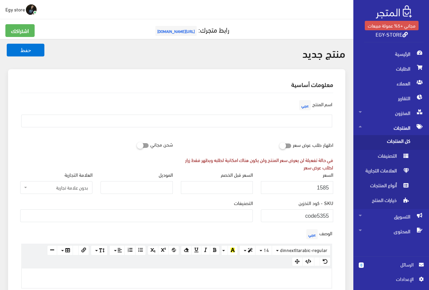
click at [236, 215] on ul at bounding box center [137, 215] width 232 height 11
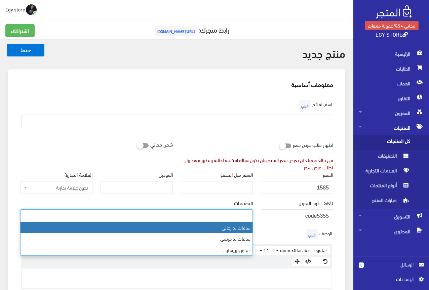
select select "27"
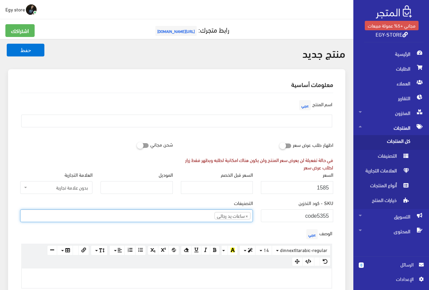
click at [244, 227] on div "التصنيفات ساعات يد رجالى ساعات يد حريمى اساور وبريسليت × ساعات يد رجالى" at bounding box center [136, 214] width 241 height 28
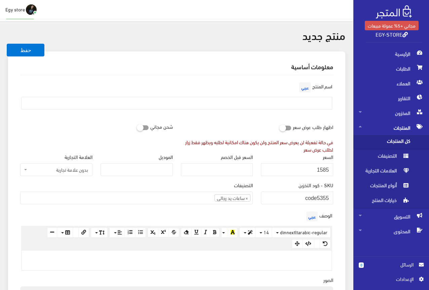
scroll to position [34, 0]
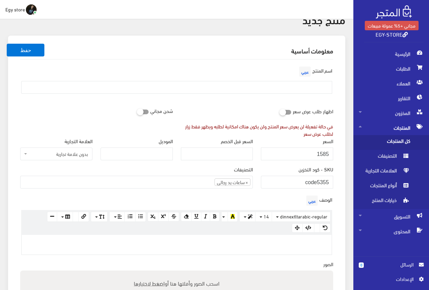
paste div
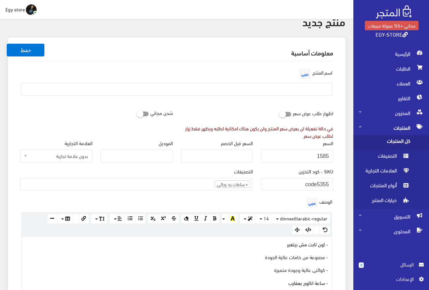
scroll to position [31, 0]
click at [292, 86] on input "text" at bounding box center [176, 90] width 311 height 13
type input "s"
type input "ساعة رجالى استيك رابر طبى اوريجنال"
click at [262, 103] on div "اسم المنتج عربي ساعة رجالى استيك رابر طبى اوريجنال" at bounding box center [176, 88] width 321 height 40
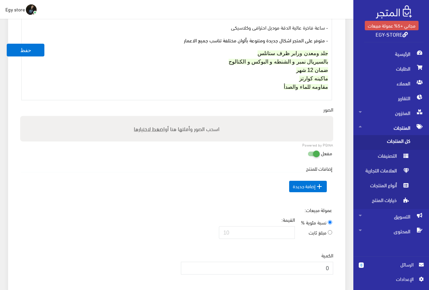
scroll to position [368, 0]
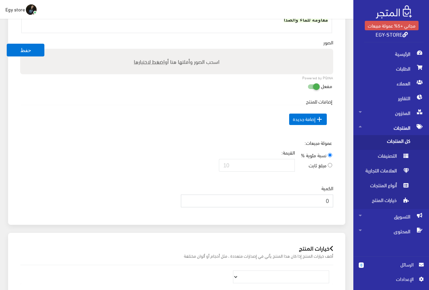
drag, startPoint x: 324, startPoint y: 204, endPoint x: 334, endPoint y: 203, distance: 9.8
click at [334, 203] on div "الكمية 0" at bounding box center [257, 199] width 161 height 28
type input "1000"
click at [149, 119] on td " إضافة جديدة" at bounding box center [176, 119] width 311 height 29
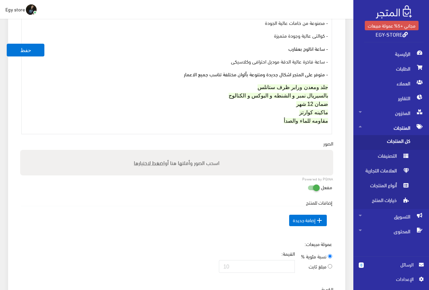
scroll to position [267, 0]
click at [152, 163] on span "اضغط لاختيارها" at bounding box center [149, 163] width 31 height 10
click at [152, 152] on input "اسحب الصور وأفلتها هنا أو اضغط لاختيارها" at bounding box center [176, 151] width 313 height 2
type input "C:\fakepath\5355.jpeg"
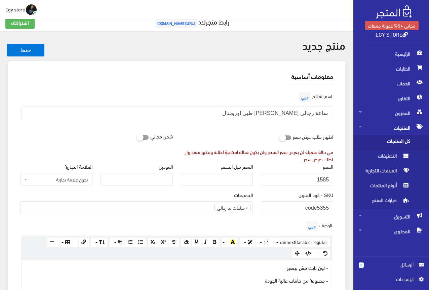
scroll to position [0, 0]
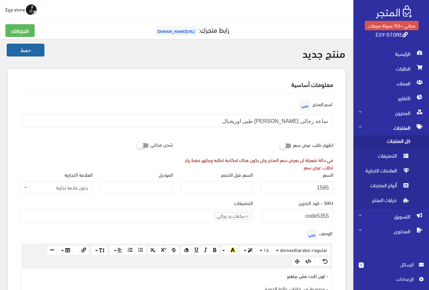
click at [28, 51] on button "حفظ" at bounding box center [26, 50] width 38 height 13
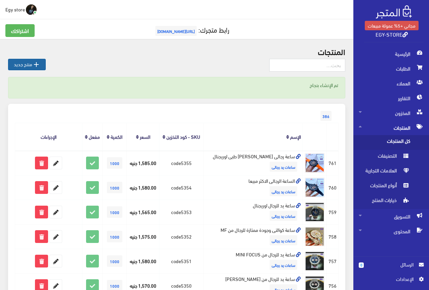
click at [39, 69] on link " منتج جديد" at bounding box center [27, 64] width 38 height 11
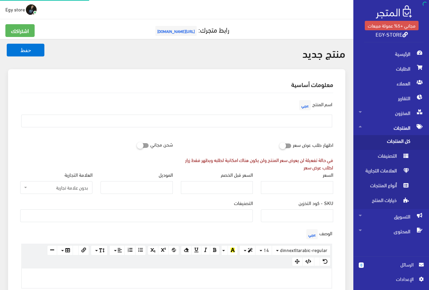
select select
click at [307, 214] on input "SKU - كود التخزين" at bounding box center [297, 216] width 72 height 13
type input "ؤ"
type input "code5356"
click at [229, 216] on ul at bounding box center [137, 215] width 232 height 11
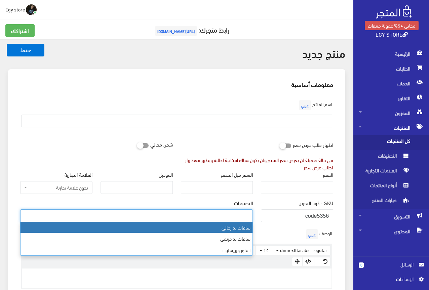
select select "27"
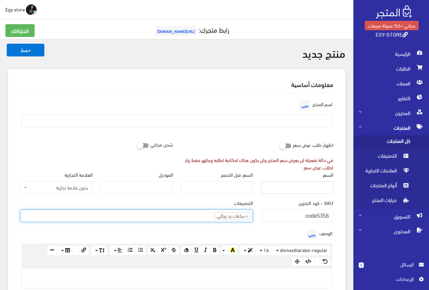
click at [313, 187] on input "السعر" at bounding box center [297, 187] width 72 height 13
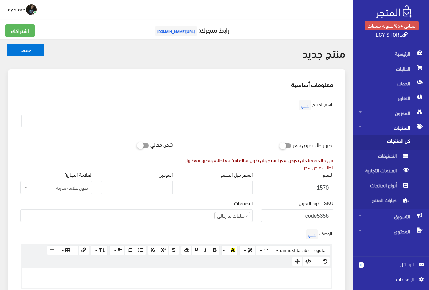
type input "1570"
click at [272, 196] on div "السعر 1570" at bounding box center [297, 185] width 80 height 28
paste div
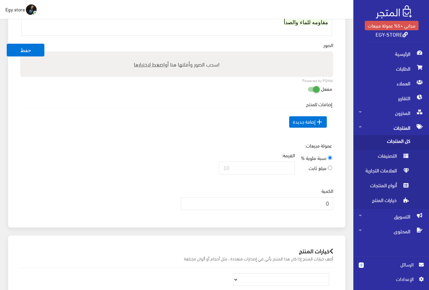
scroll to position [368, 0]
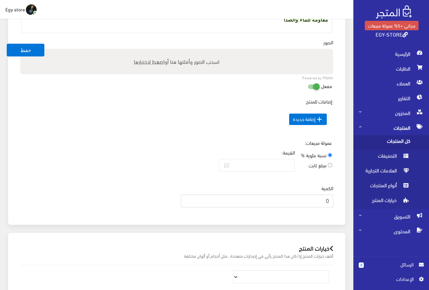
drag, startPoint x: 309, startPoint y: 204, endPoint x: 331, endPoint y: 202, distance: 22.9
click at [331, 202] on input "0" at bounding box center [257, 201] width 153 height 13
type input "1000"
click at [182, 160] on div "عمولة مبيعات: نسبة مئوية % مبلغ ثابت القيمة:" at bounding box center [176, 158] width 321 height 38
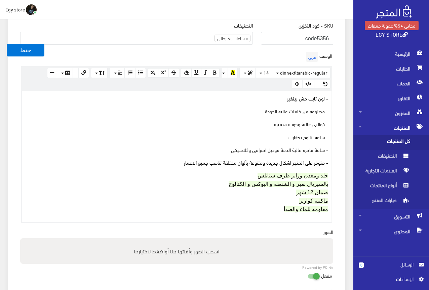
scroll to position [166, 0]
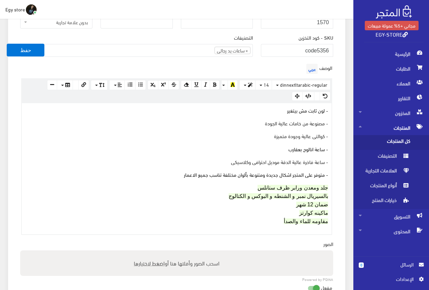
click at [155, 261] on span "اضغط لاختيارها" at bounding box center [149, 263] width 31 height 10
click at [155, 253] on input "اسحب الصور وأفلتها هنا أو اضغط لاختيارها" at bounding box center [176, 252] width 313 height 2
type input "C:\fakepath\5356.jpeg"
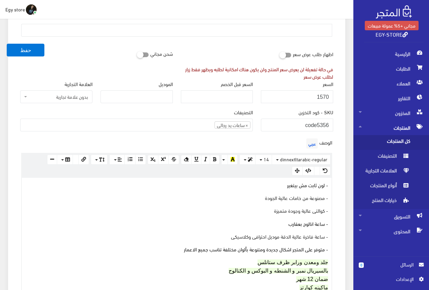
scroll to position [65, 0]
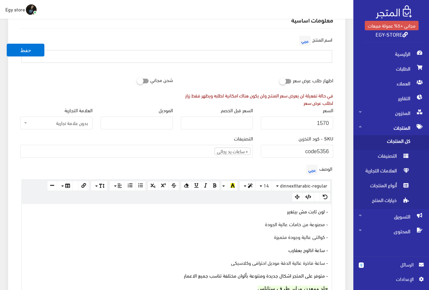
click at [297, 60] on input "text" at bounding box center [176, 56] width 311 height 13
type input "s"
type input "ساعة يد رجالى لون مميز"
click at [253, 69] on div "اسم المنتج عربي ساعة يد رجالى لون مميز" at bounding box center [176, 54] width 321 height 40
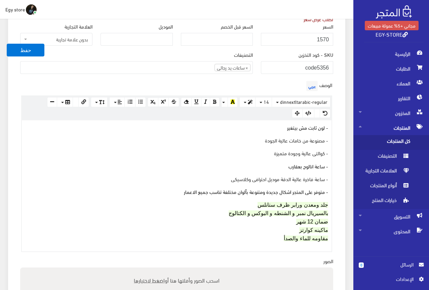
scroll to position [67, 0]
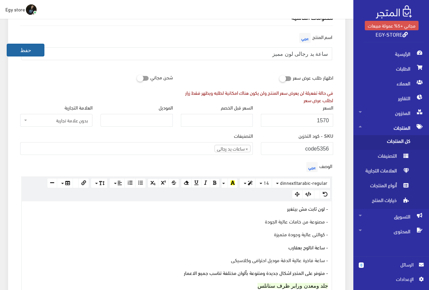
click at [36, 54] on button "حفظ" at bounding box center [26, 50] width 38 height 13
